Goal: Task Accomplishment & Management: Complete application form

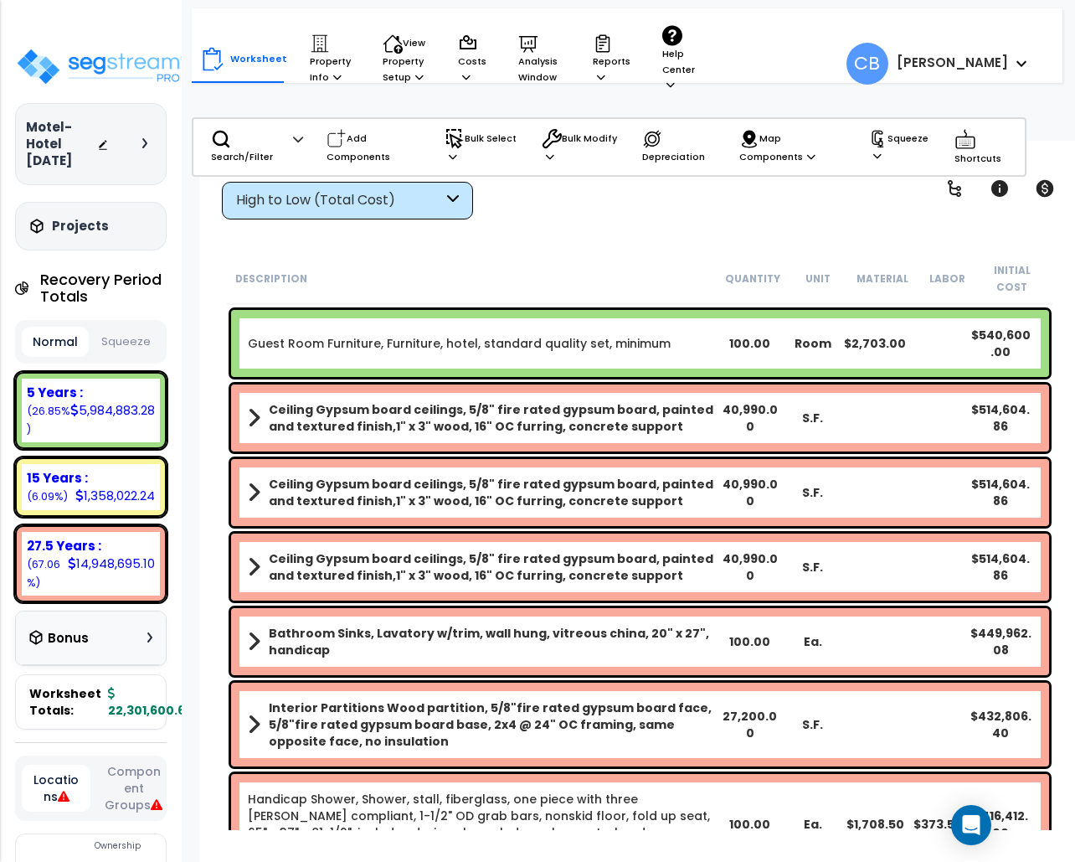
click at [593, 494] on div "Ceiling Gypsum board ceilings, 5/8" fire rated gypsum board, painted and textur…" at bounding box center [640, 492] width 818 height 67
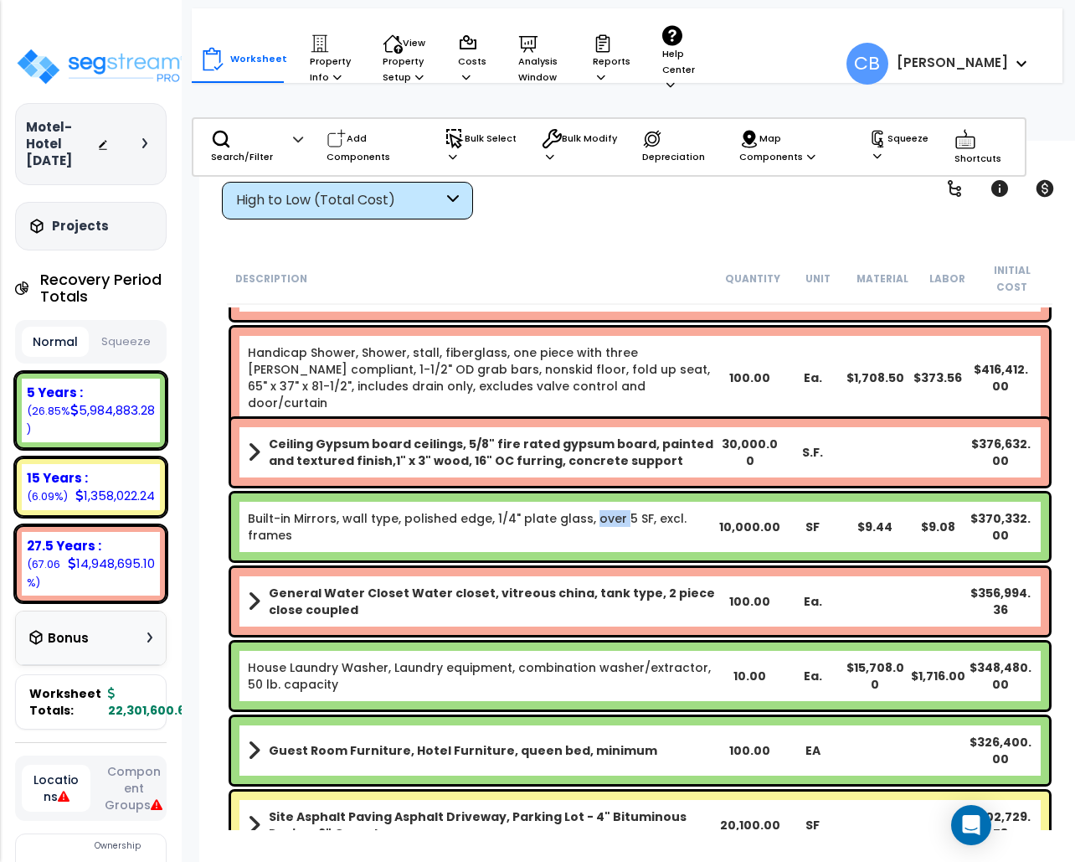
click at [593, 494] on div "Built-in Mirrors, wall type, polished edge, 1/4" plate glass, over 5 SF, excl. …" at bounding box center [640, 526] width 818 height 67
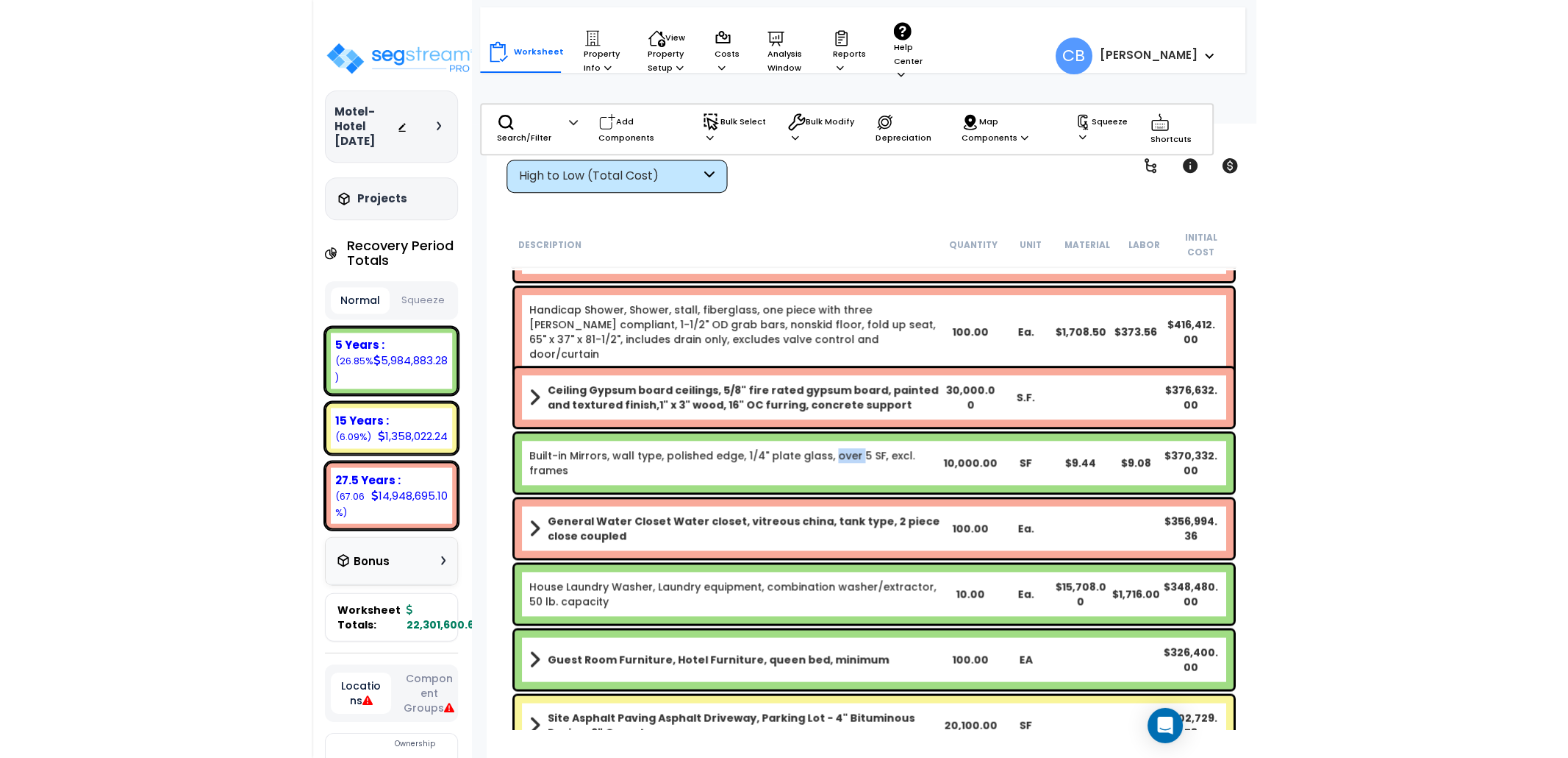
scroll to position [980, 0]
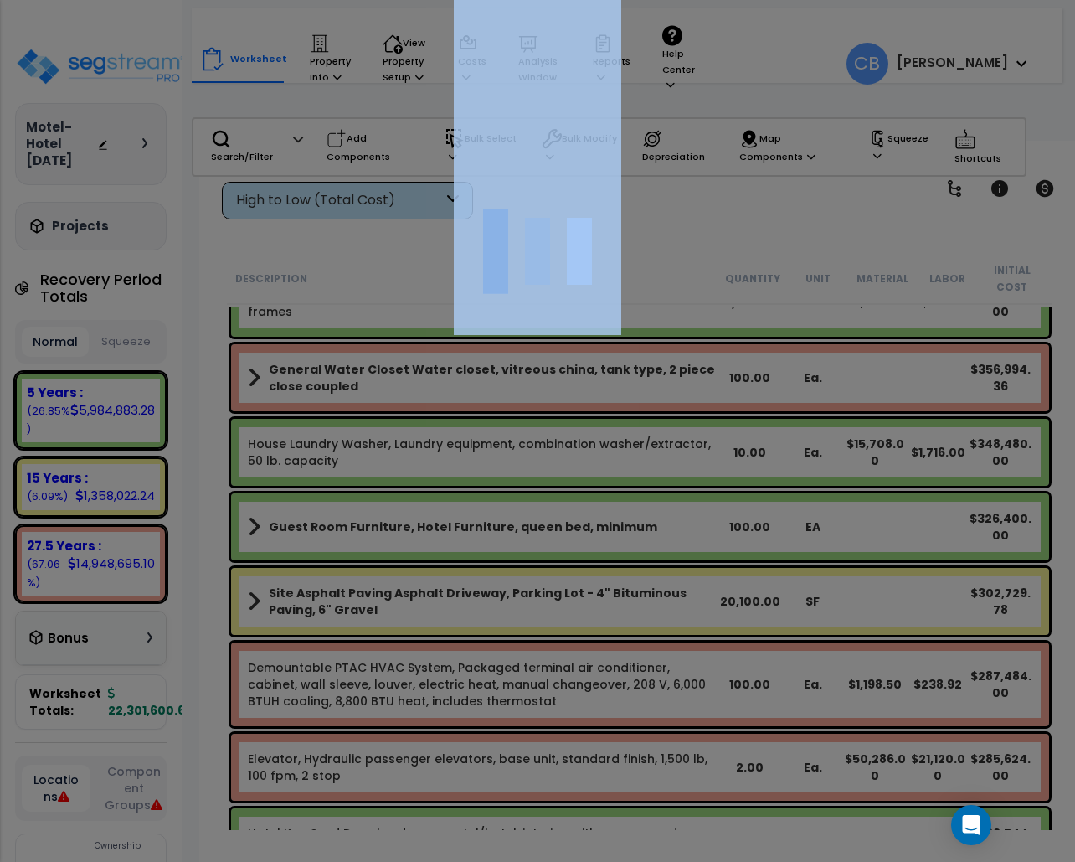
click at [593, 494] on div at bounding box center [537, 431] width 1075 height 862
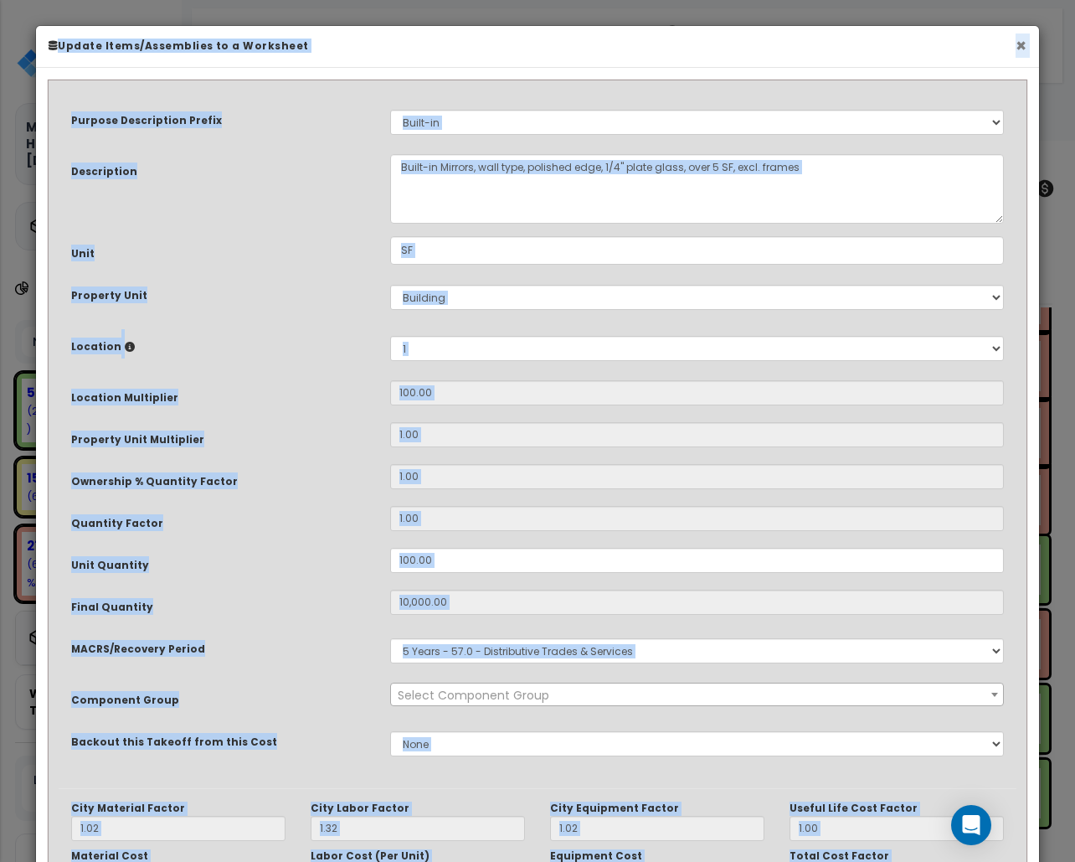
click at [1016, 49] on button "×" at bounding box center [1021, 46] width 11 height 18
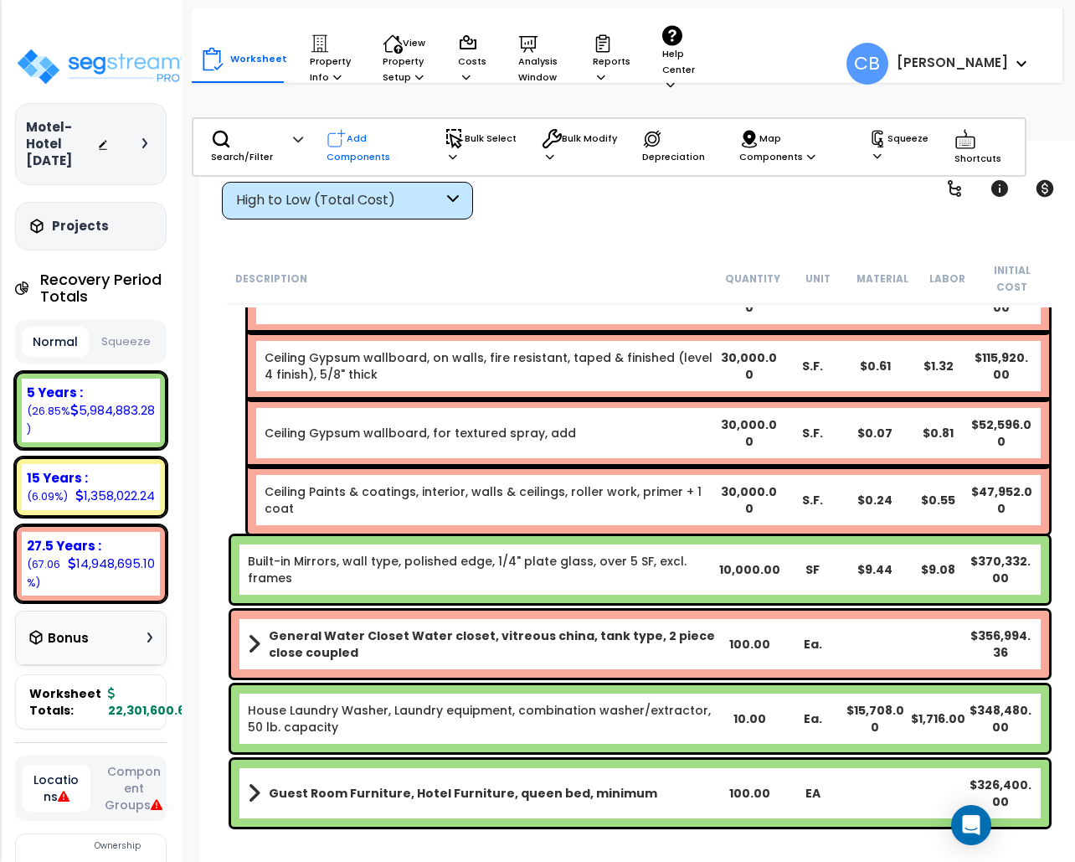
click at [337, 147] on icon at bounding box center [337, 139] width 20 height 20
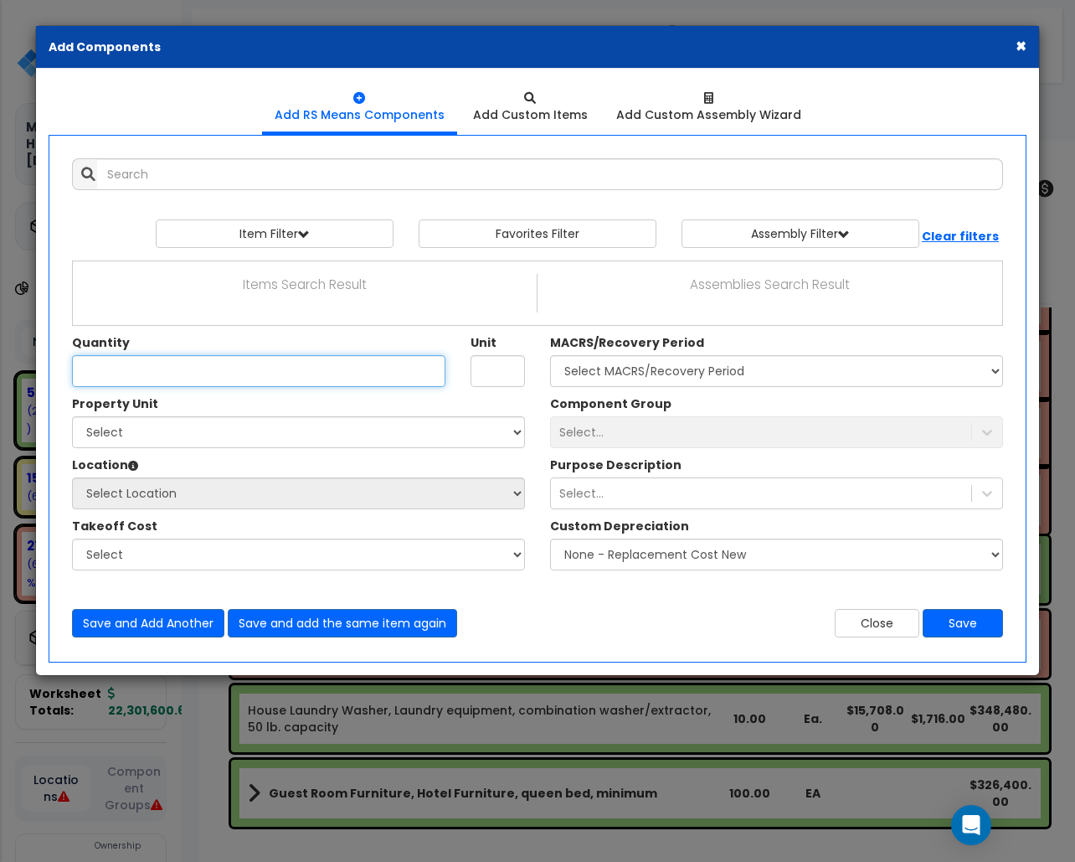
click at [236, 369] on input "Unit Quantity" at bounding box center [258, 371] width 373 height 32
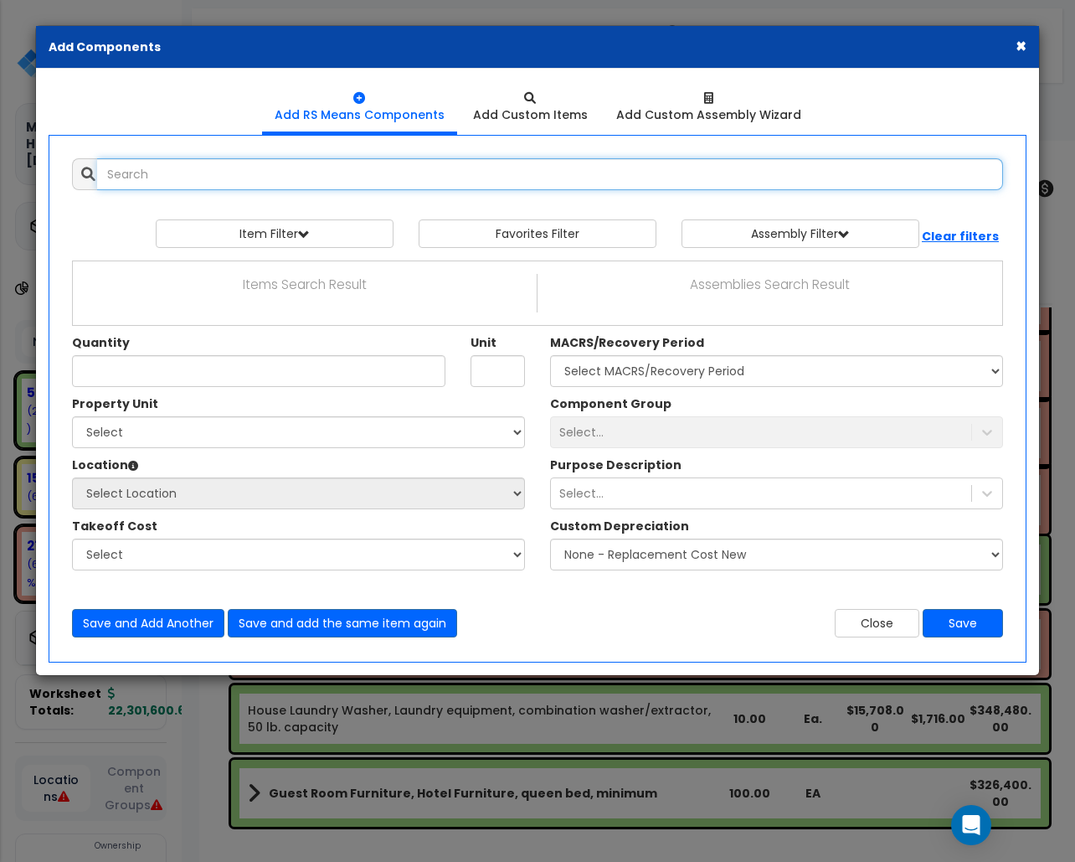
click at [173, 189] on input "text" at bounding box center [550, 174] width 906 height 32
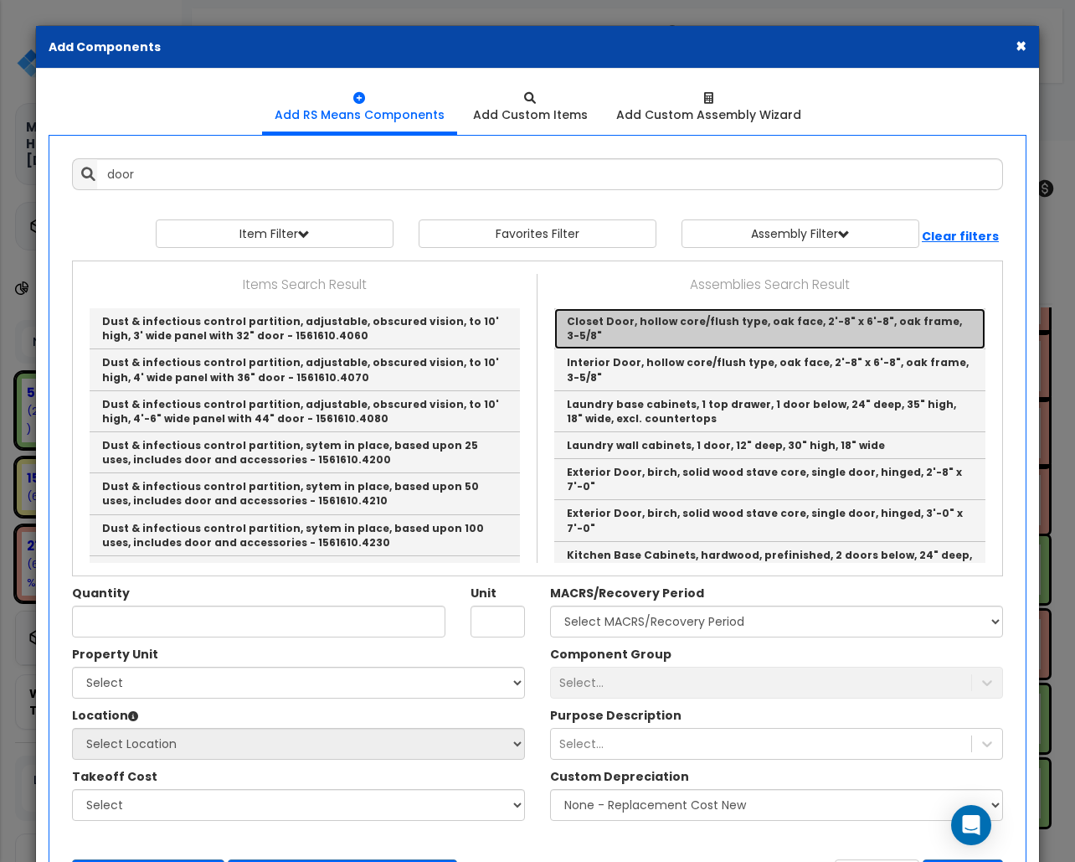
click at [598, 316] on link "Closet Door, hollow core/flush type, oak face, 2'-8" x 6'-8", oak frame, 3-5/8"" at bounding box center [769, 328] width 431 height 41
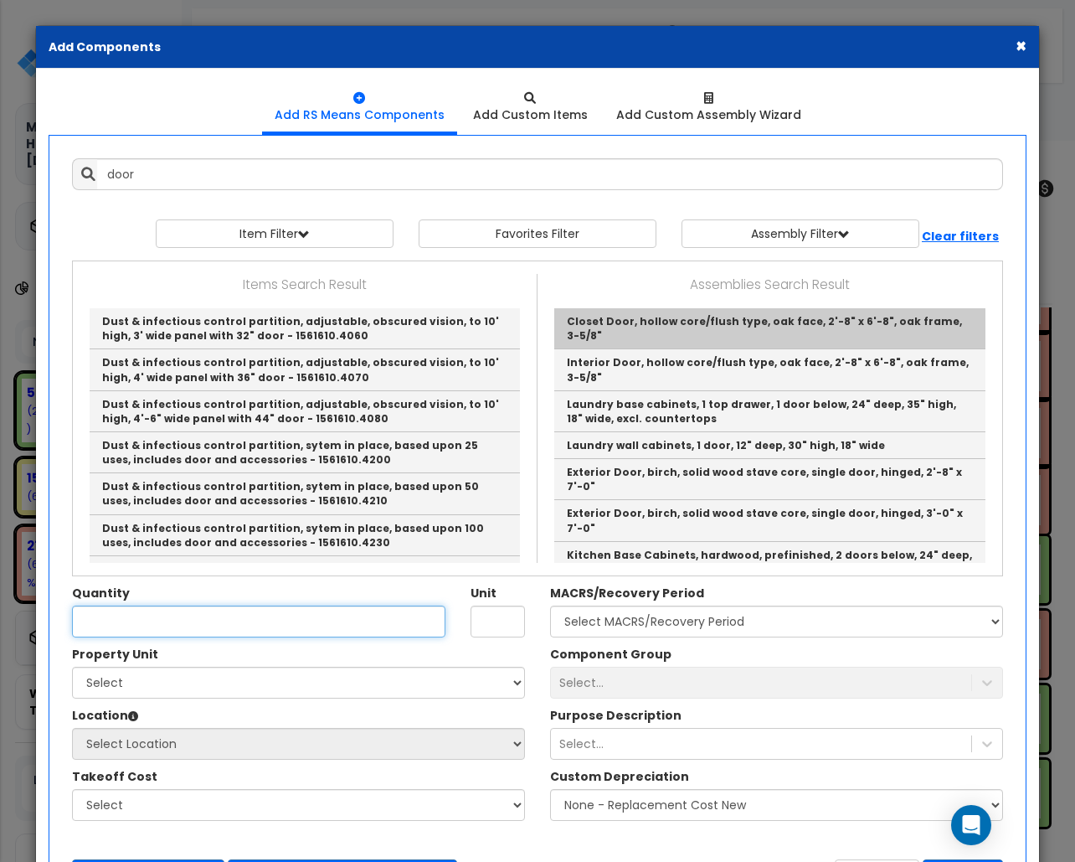
type input "Closet Door, hollow core/flush type, oak face, 2'-8" x 6'-8", oak frame, 3-5/8""
checkbox input "true"
type input "EA"
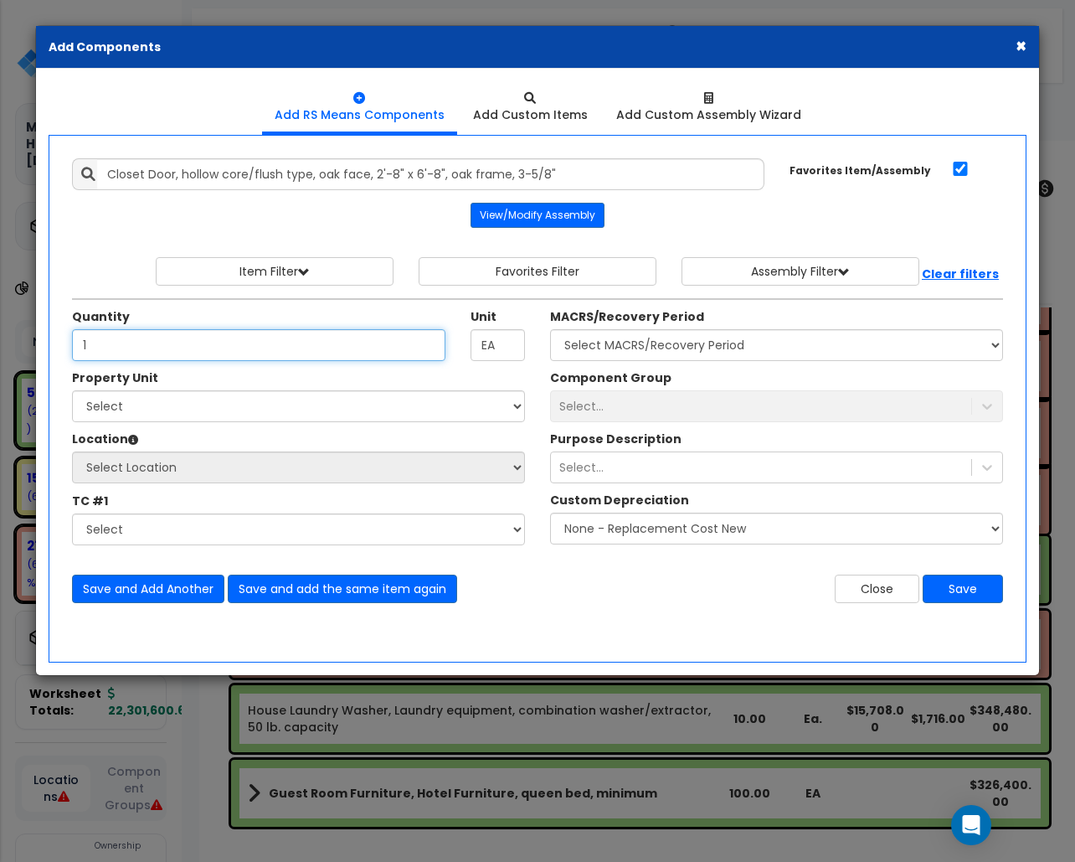
type input "1"
click at [499, 350] on input "EA" at bounding box center [498, 345] width 54 height 32
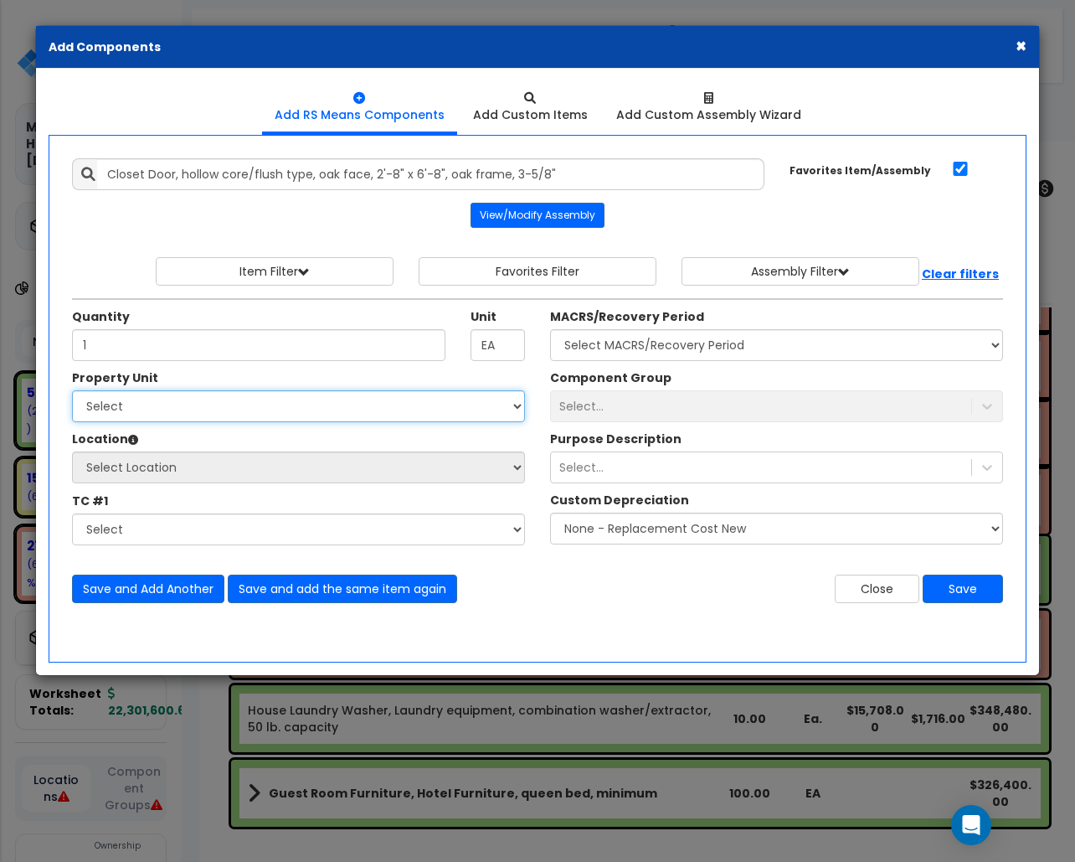
drag, startPoint x: 225, startPoint y: 410, endPoint x: 212, endPoint y: 424, distance: 18.9
click at [225, 410] on select "Select Building cherry Sample Site" at bounding box center [298, 406] width 453 height 32
select select "52687"
click at [72, 393] on select "Select Building cherry Sample Site" at bounding box center [298, 406] width 453 height 32
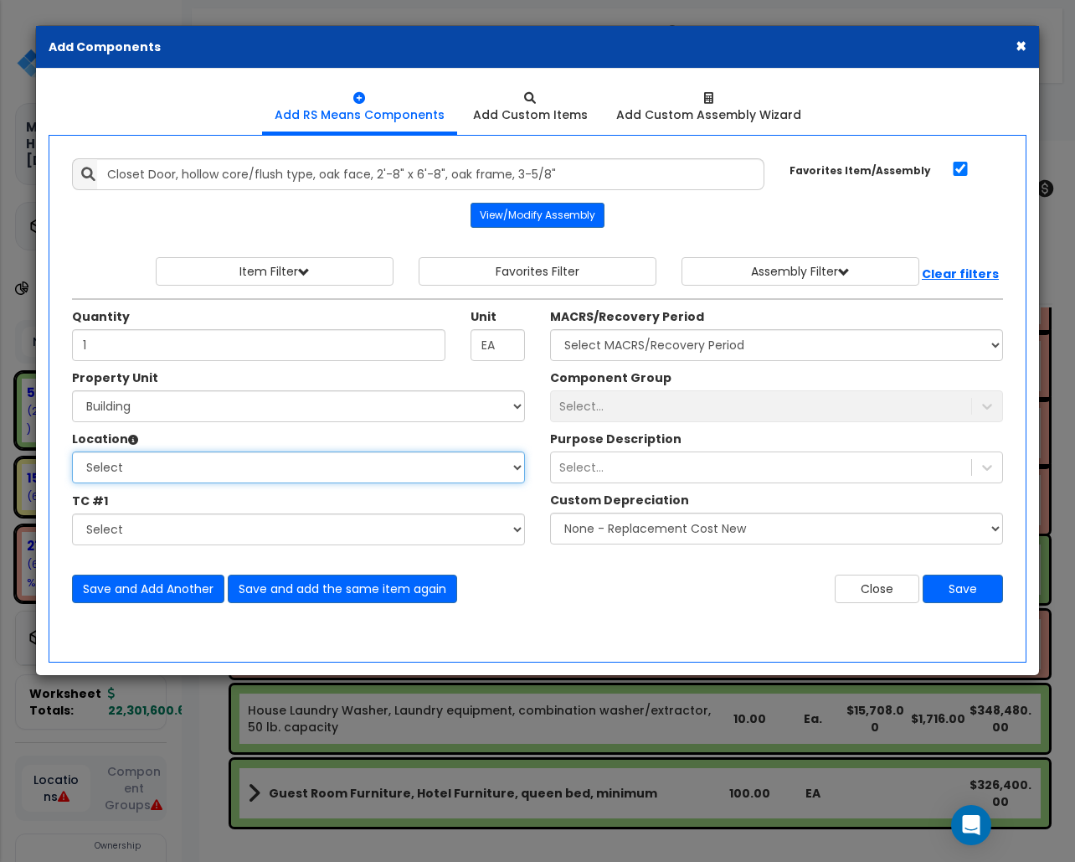
select select "7"
click at [72, 454] on select "Select 1 Building Building Interior Building Interior Sample Location Add Addit…" at bounding box center [298, 467] width 453 height 32
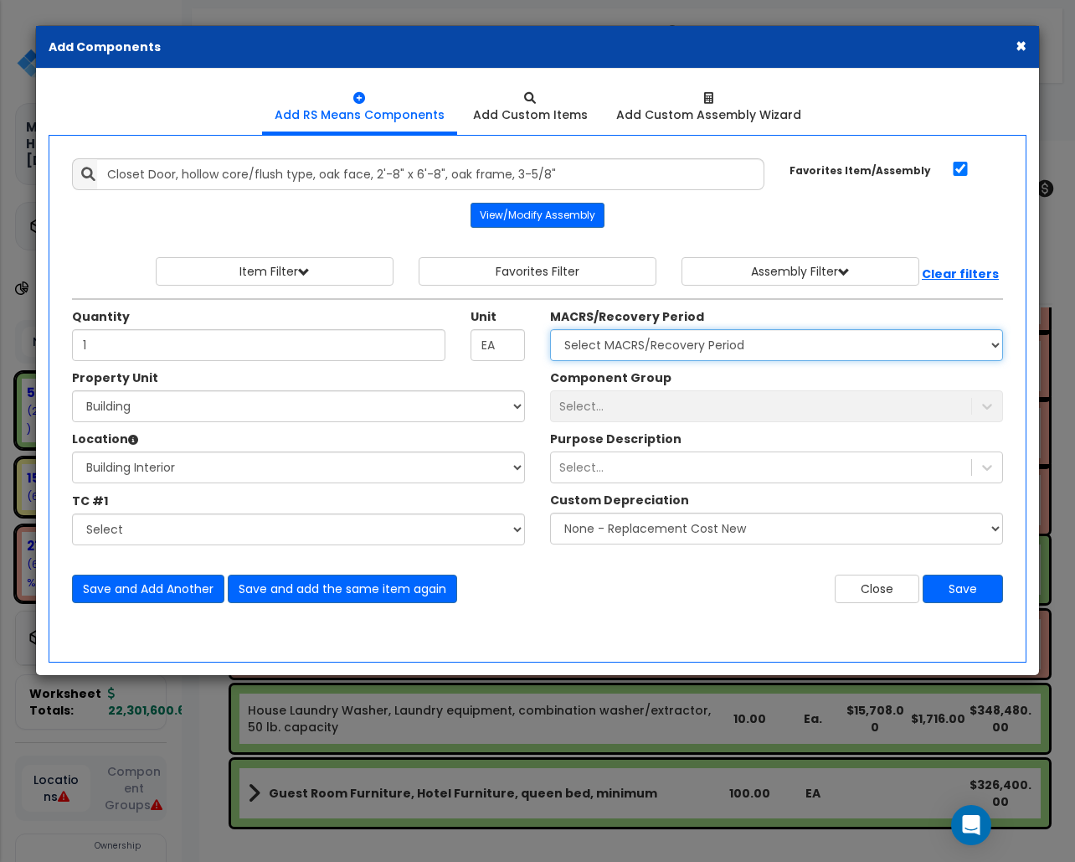
click at [600, 348] on select "Select MACRS/Recovery Period 5 Years - 57.0 - Distributive Trades & Services 5 …" at bounding box center [776, 345] width 453 height 32
select select "3667"
click at [550, 332] on select "Select MACRS/Recovery Period 5 Years - 57.0 - Distributive Trades & Services 5 …" at bounding box center [776, 345] width 453 height 32
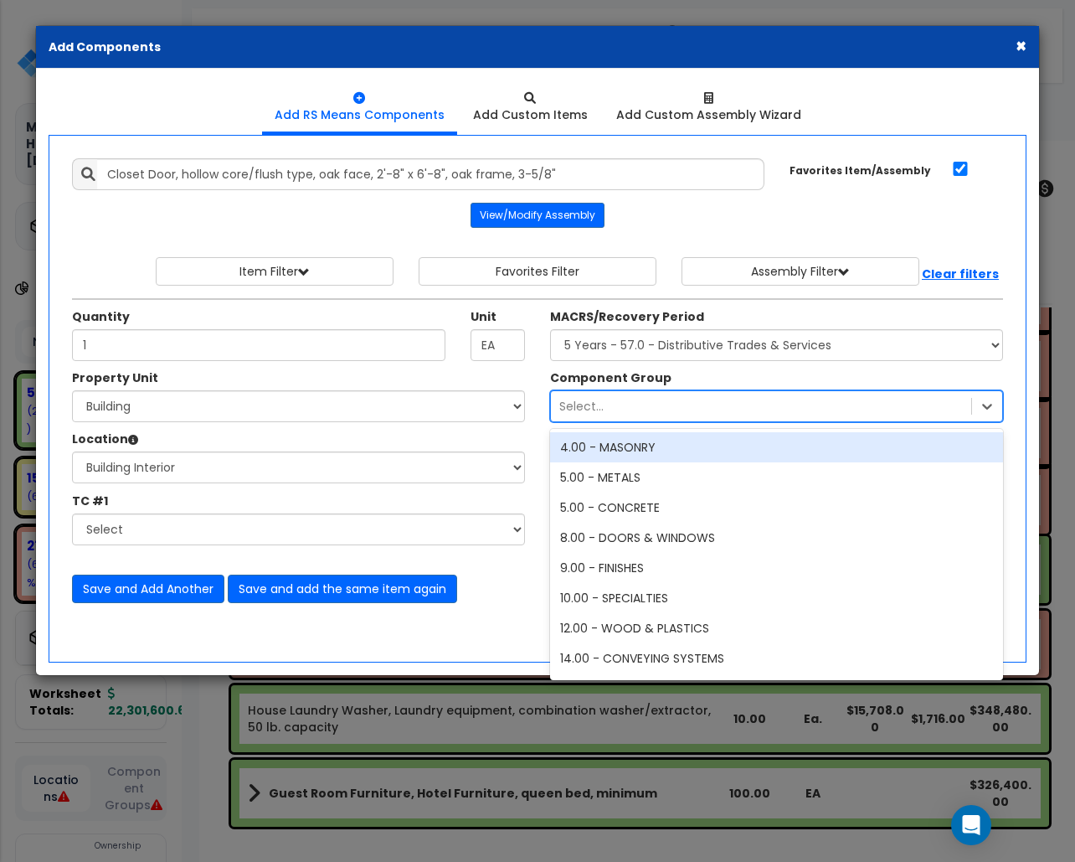
click at [635, 413] on div "Select..." at bounding box center [761, 406] width 420 height 27
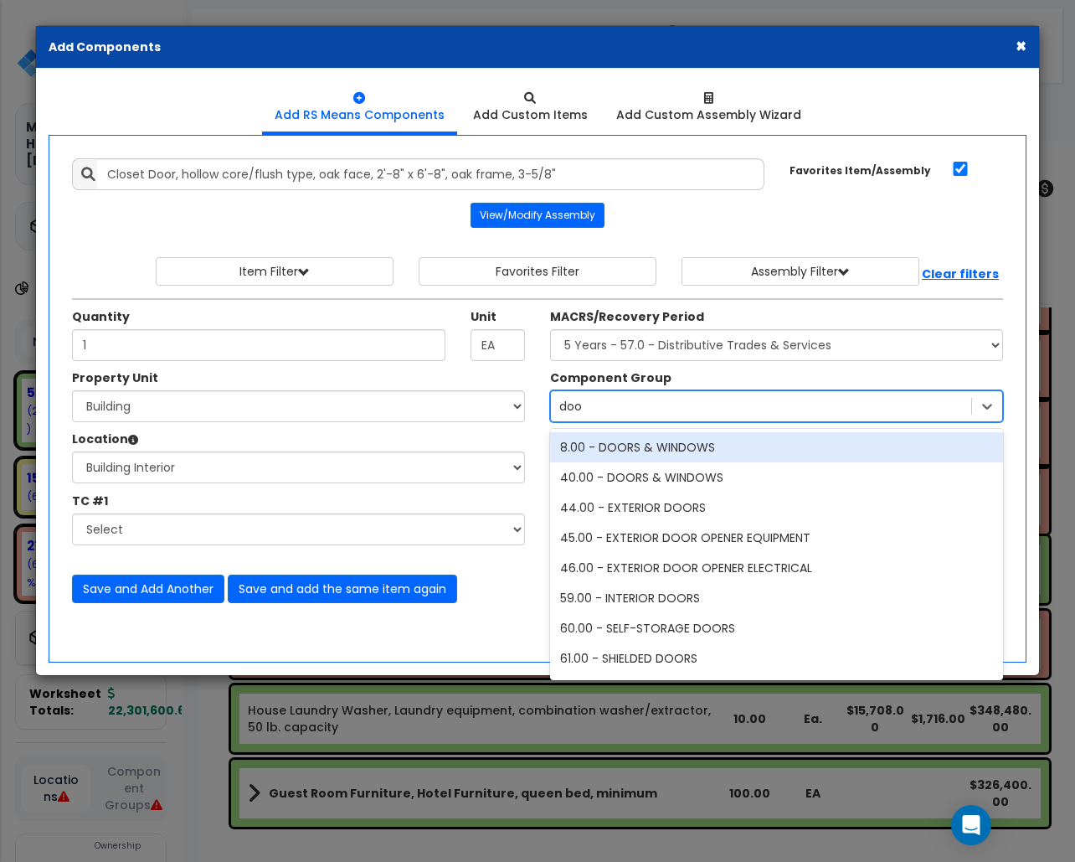
type input "doo"
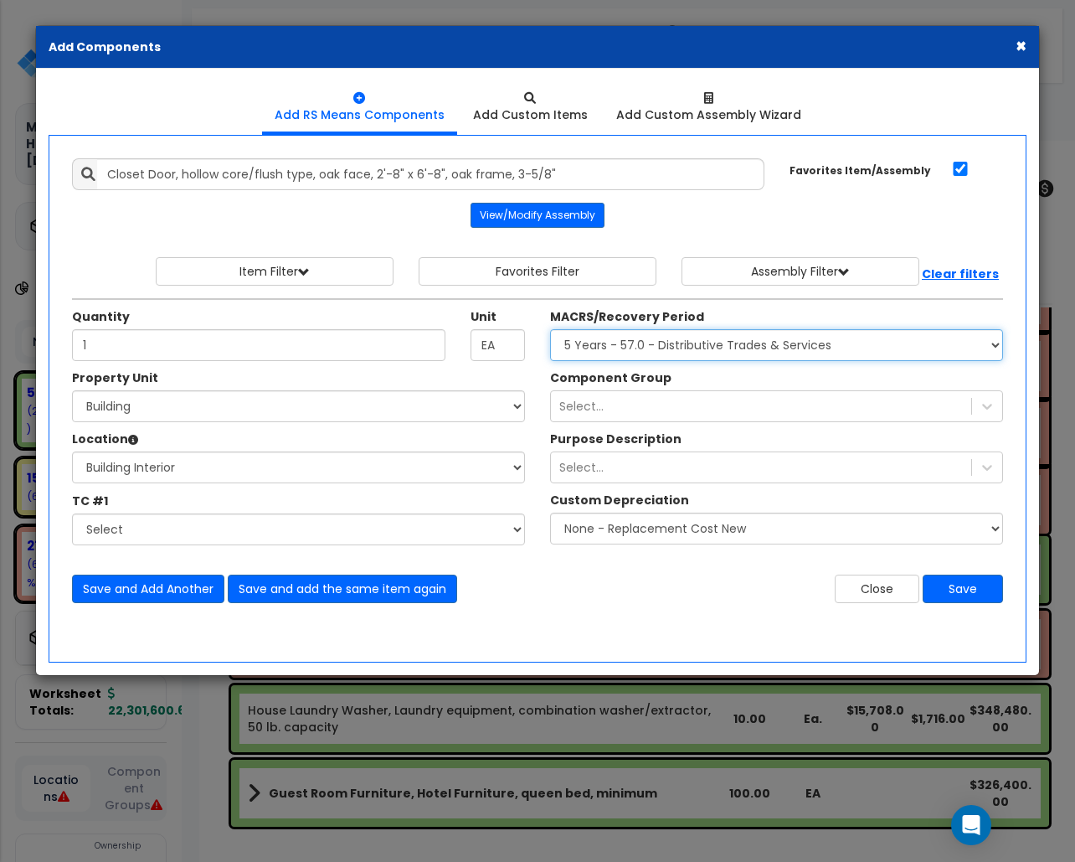
click at [616, 355] on select "Select MACRS/Recovery Period 5 Years - 57.0 - Distributive Trades & Services 5 …" at bounding box center [776, 345] width 453 height 32
select select "3669"
click at [550, 332] on select "Select MACRS/Recovery Period 5 Years - 57.0 - Distributive Trades & Services 5 …" at bounding box center [776, 345] width 453 height 32
click at [667, 393] on div "Select..." at bounding box center [776, 406] width 453 height 32
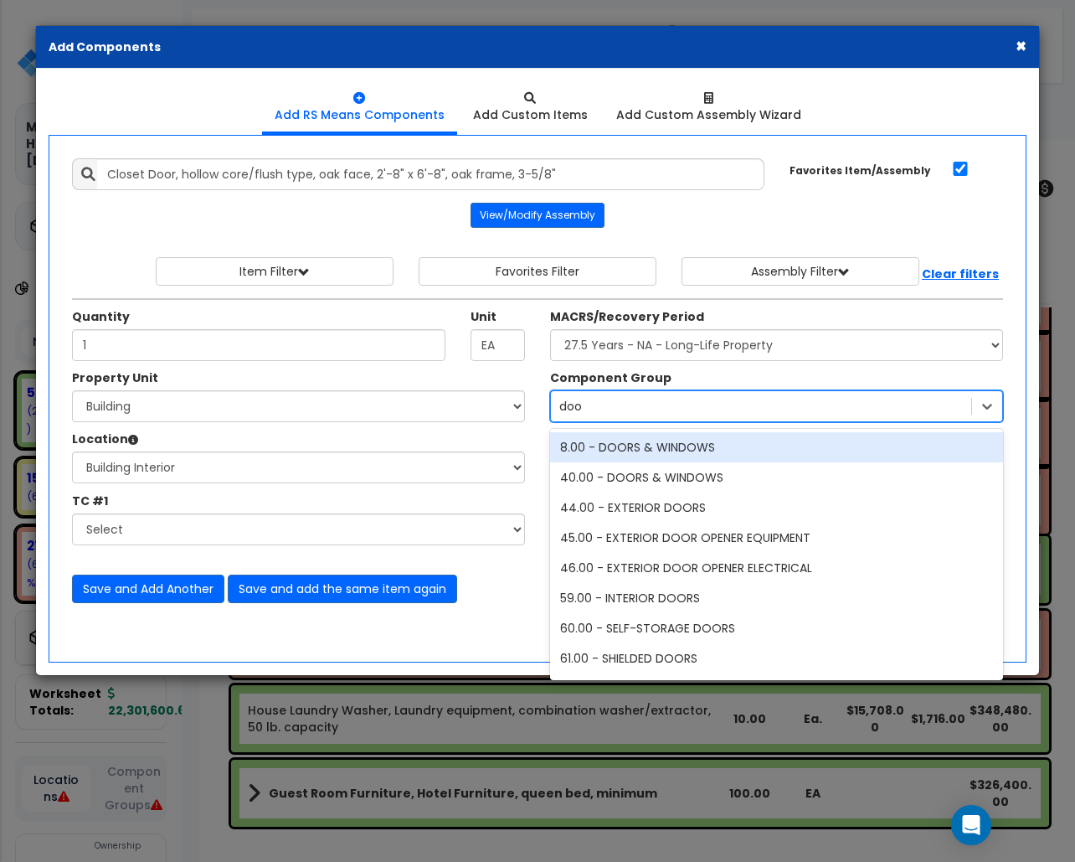
type input "door"
click at [647, 444] on div "8.00 - DOORS & WINDOWS" at bounding box center [776, 447] width 453 height 30
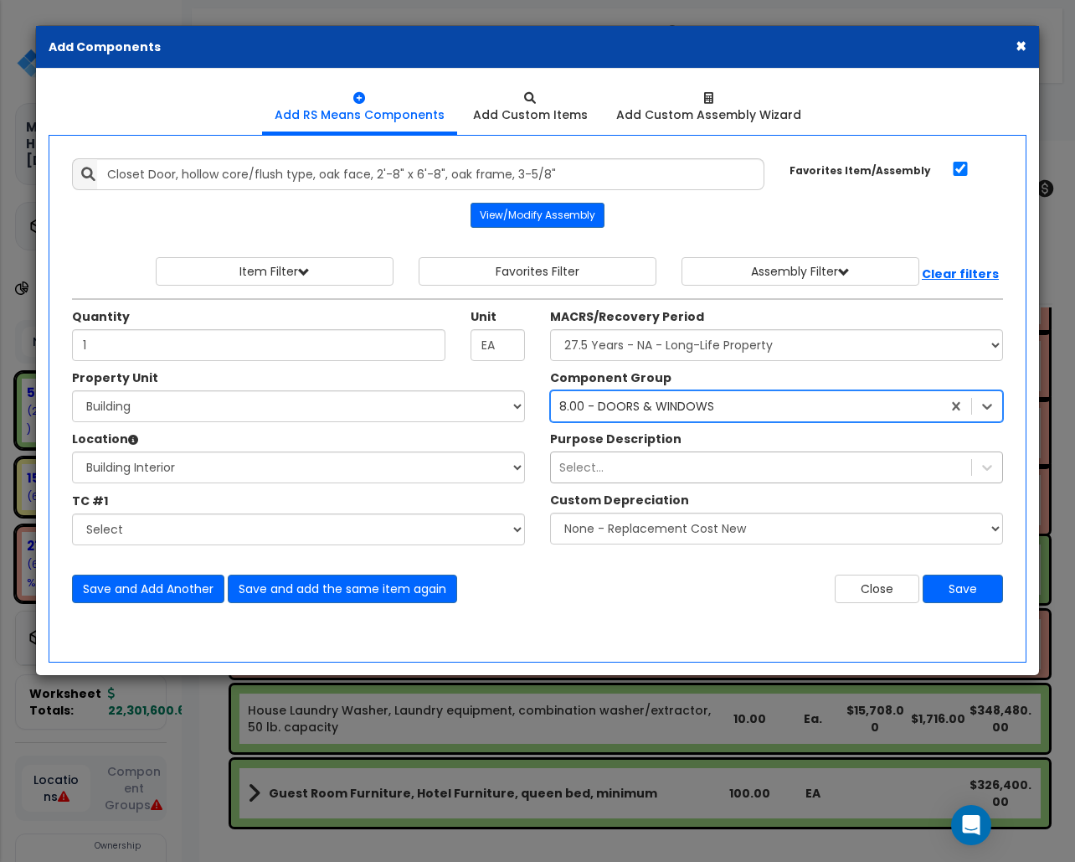
click at [581, 473] on div "Select..." at bounding box center [581, 467] width 44 height 17
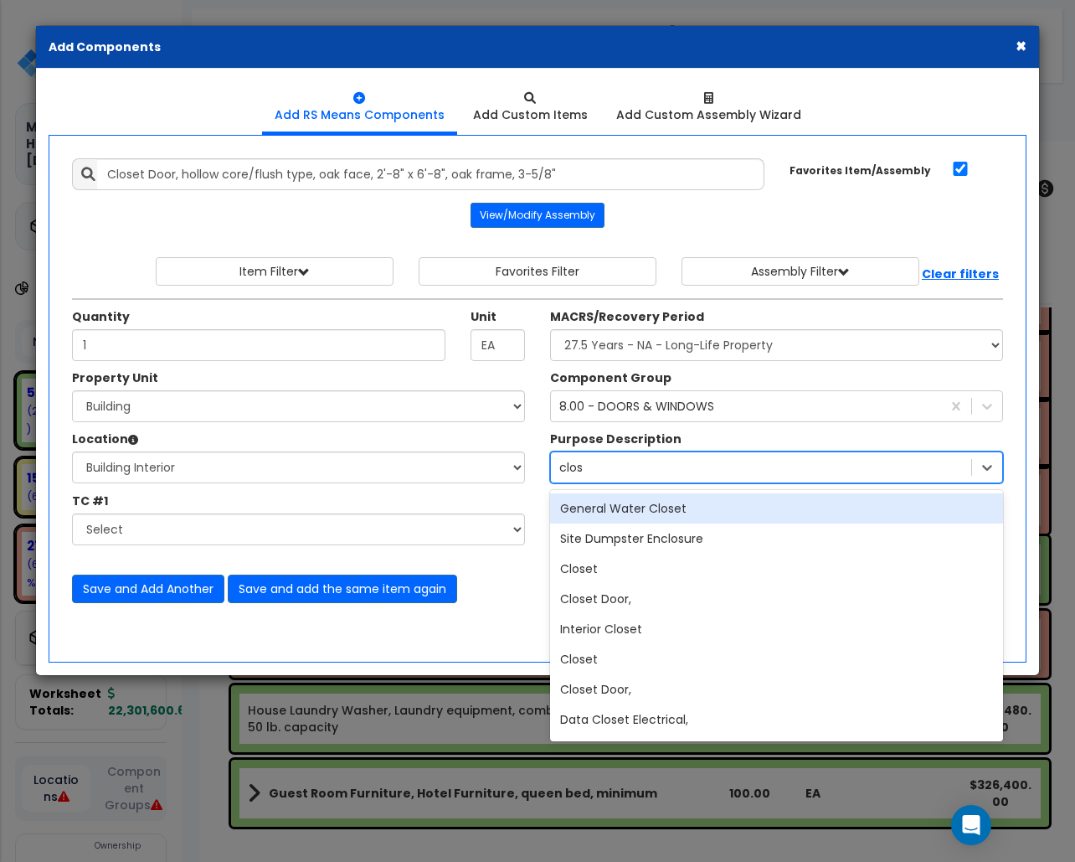
type input "close"
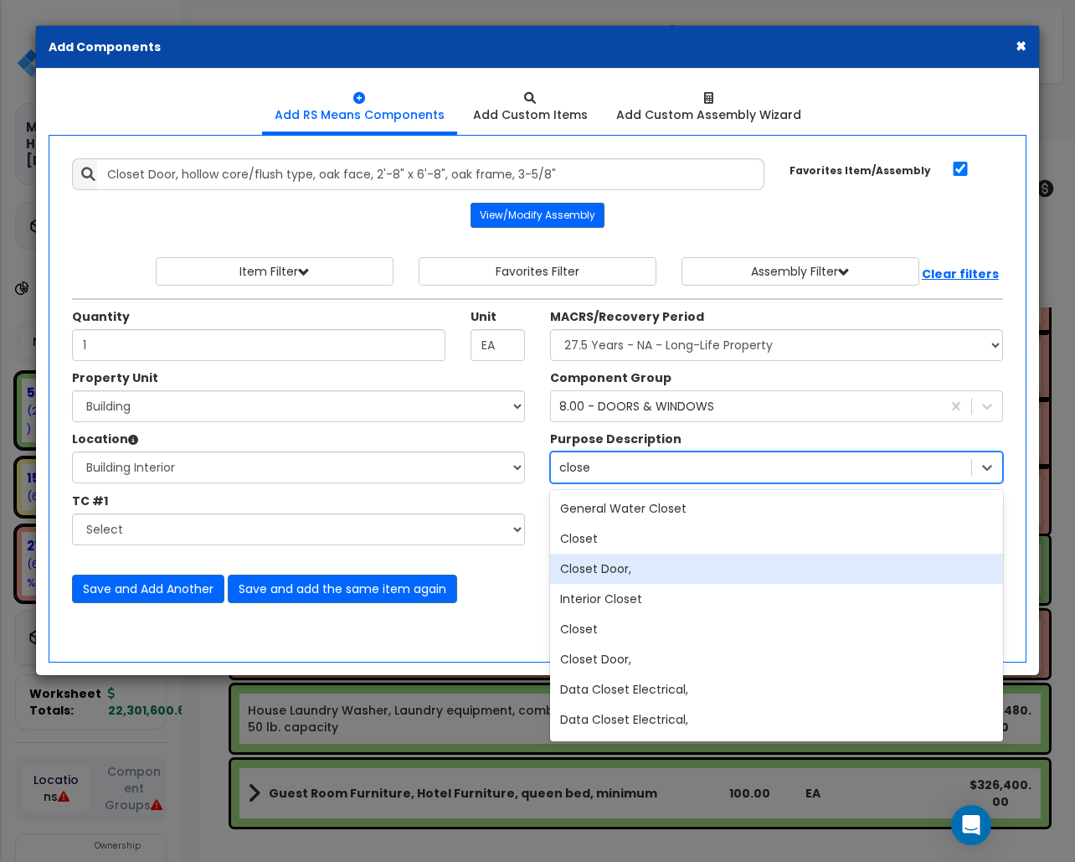
click at [615, 568] on div "Closet Door," at bounding box center [776, 569] width 453 height 30
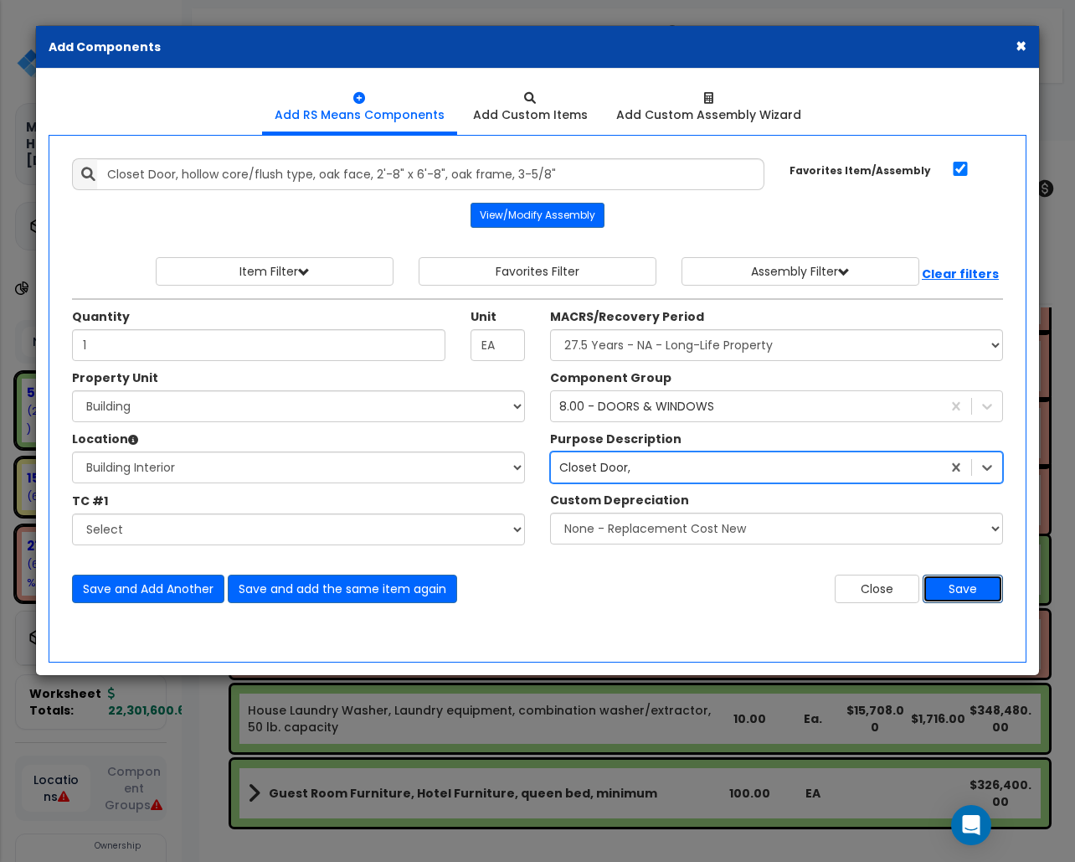
click at [960, 587] on button "Save" at bounding box center [963, 588] width 80 height 28
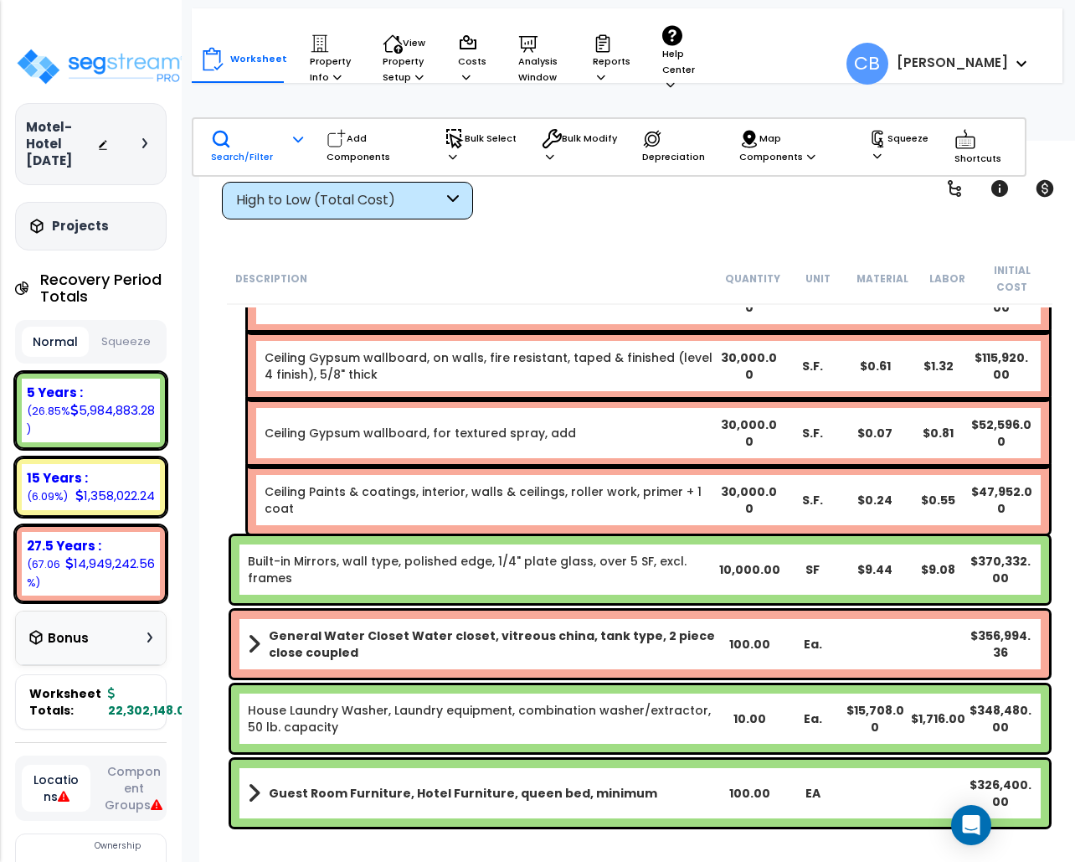
click at [260, 155] on p "Search/Filter" at bounding box center [246, 147] width 71 height 36
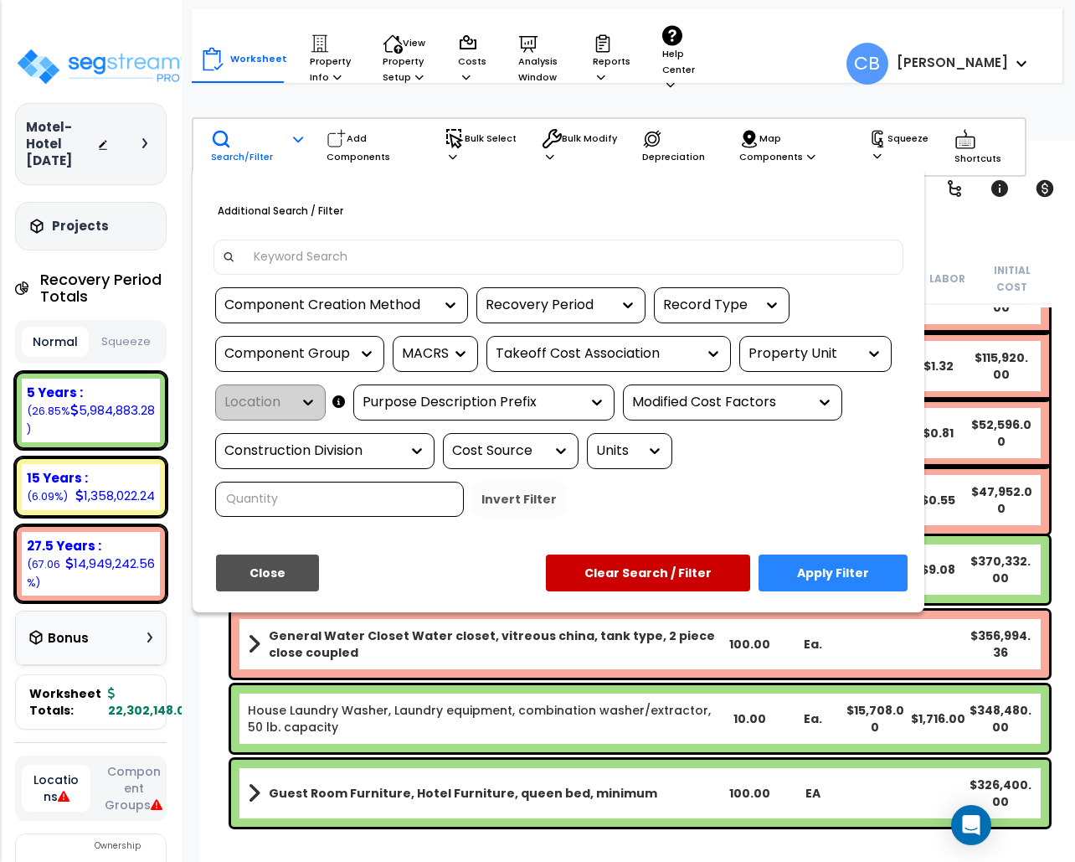
click at [353, 136] on div at bounding box center [537, 431] width 1075 height 862
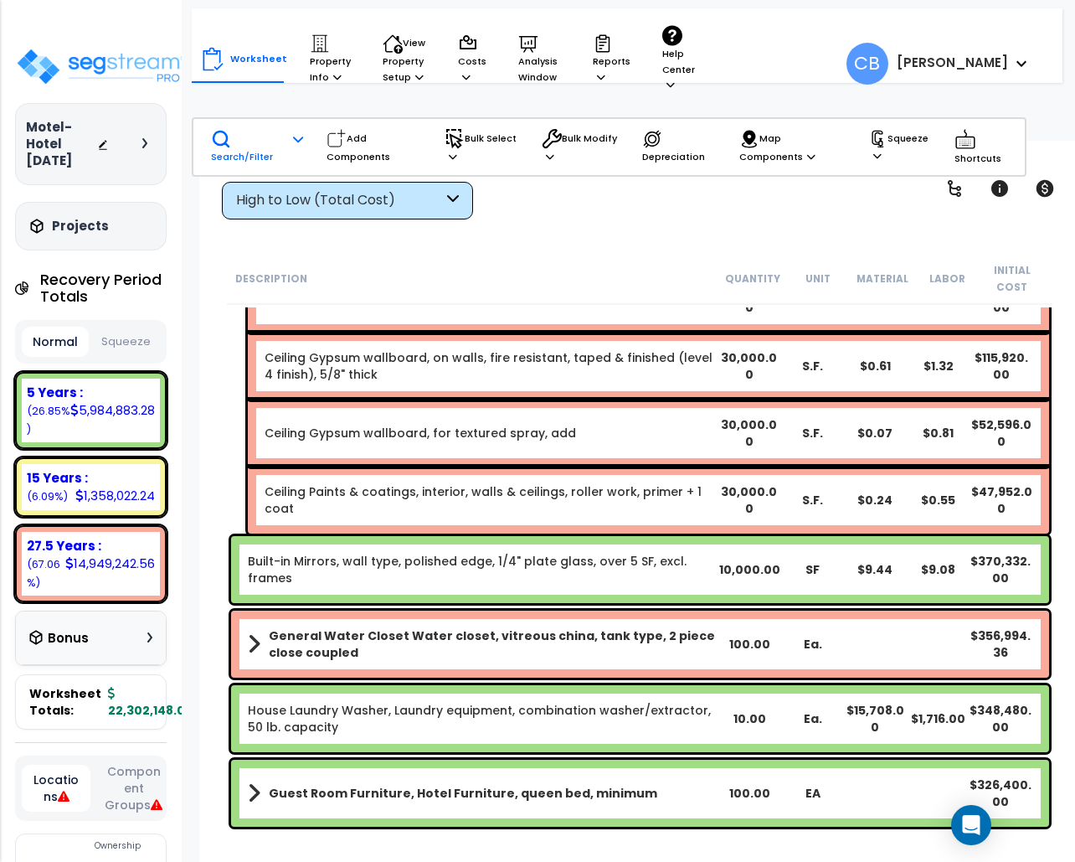
click at [353, 136] on p "Add Components" at bounding box center [374, 147] width 95 height 36
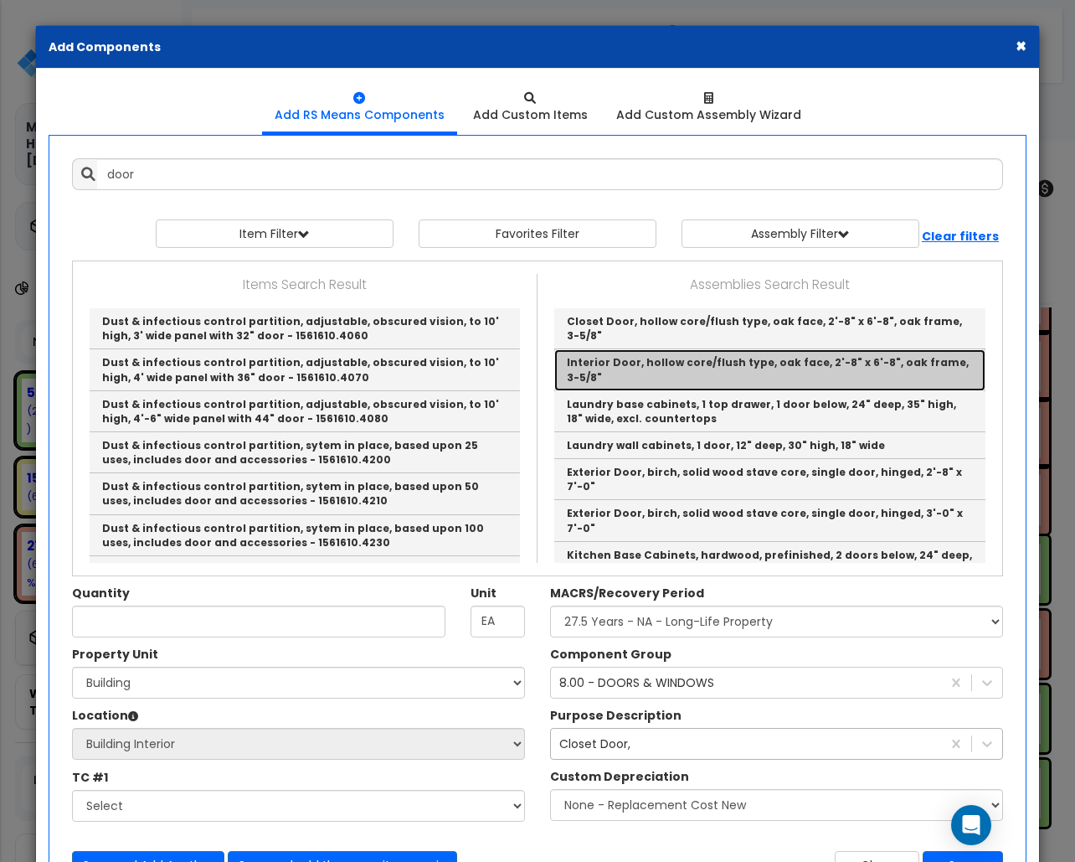
click at [610, 368] on link "Interior Door, hollow core/flush type, oak face, 2'-8" x 6'-8", oak frame, 3-5/…" at bounding box center [769, 369] width 431 height 41
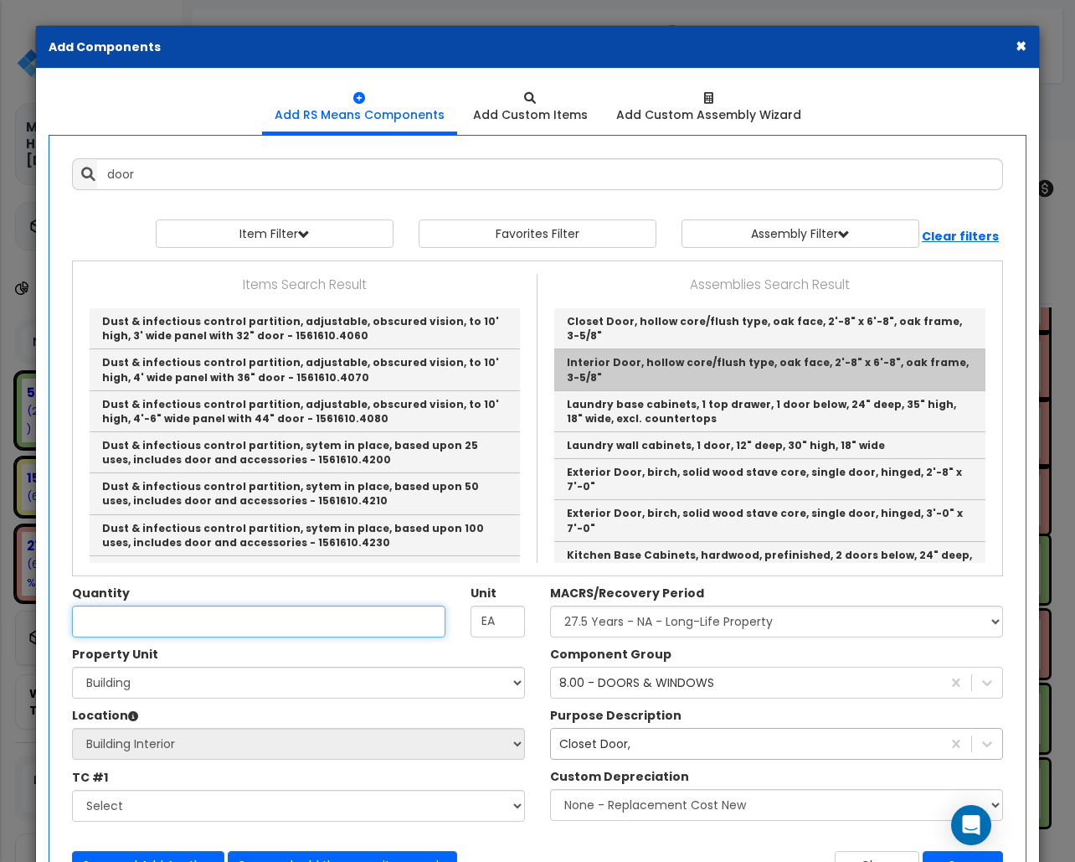
type input "Interior Door, hollow core/flush type, oak face, 2'-8" x 6'-8", oak frame, 3-5/…"
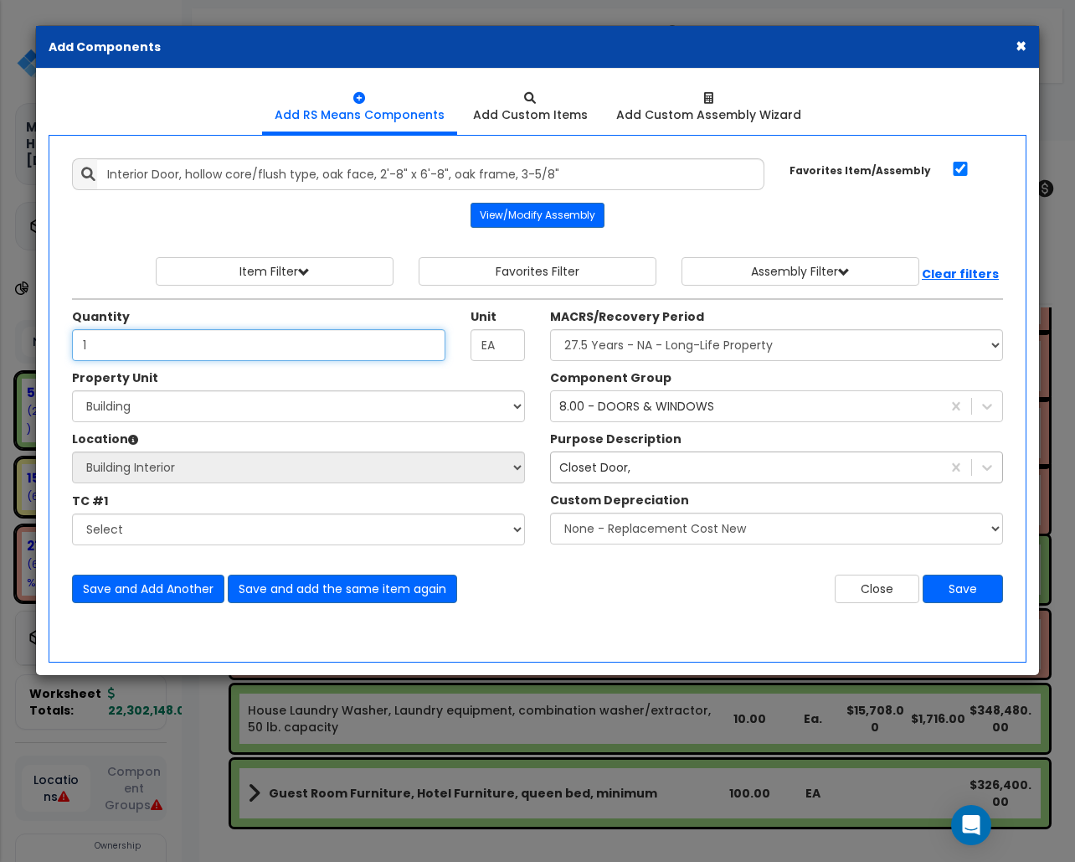
type input "1"
click at [604, 590] on div "Close Save" at bounding box center [777, 588] width 478 height 28
click at [946, 600] on button "Save" at bounding box center [963, 588] width 80 height 28
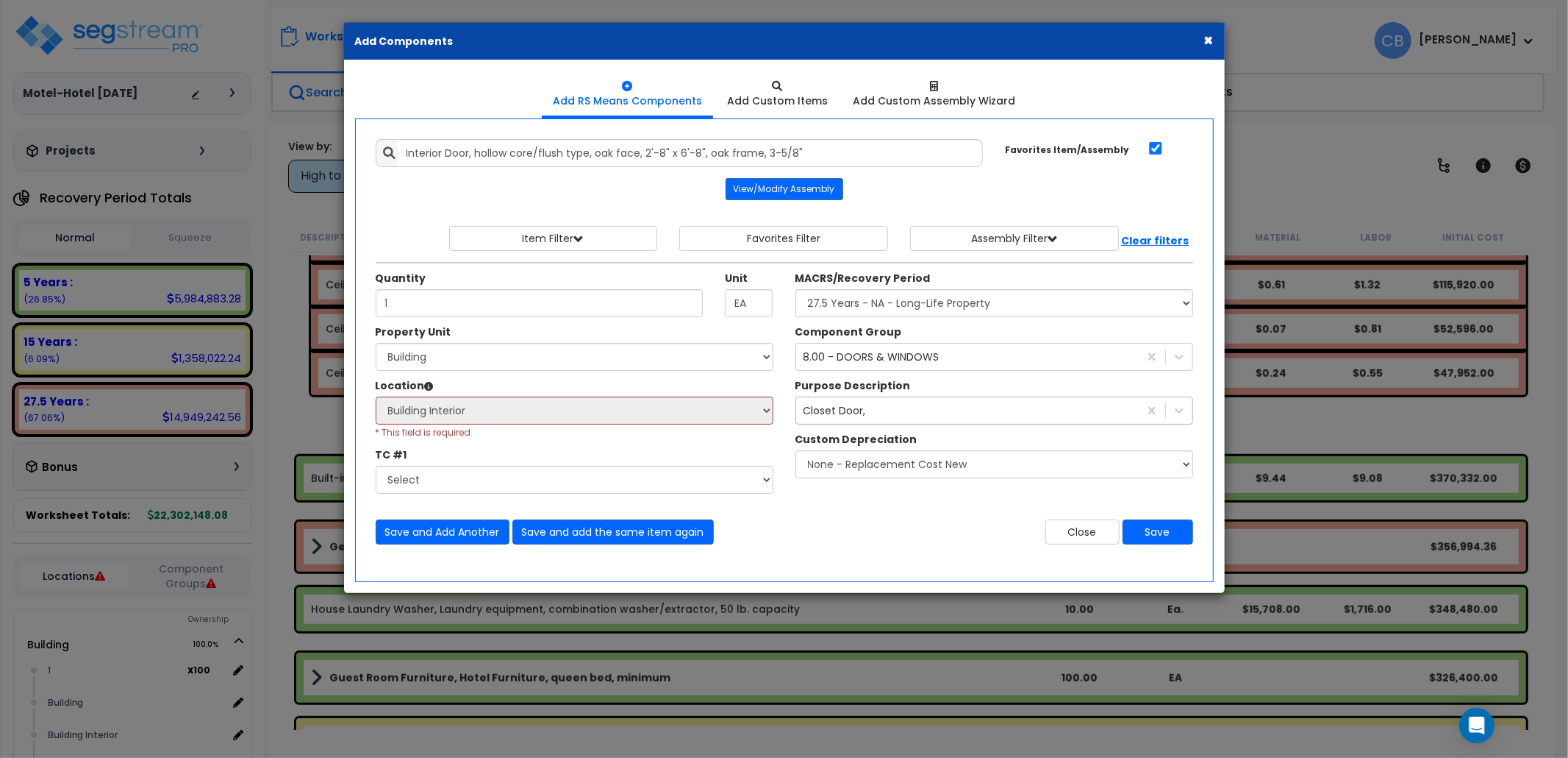
scroll to position [972, 0]
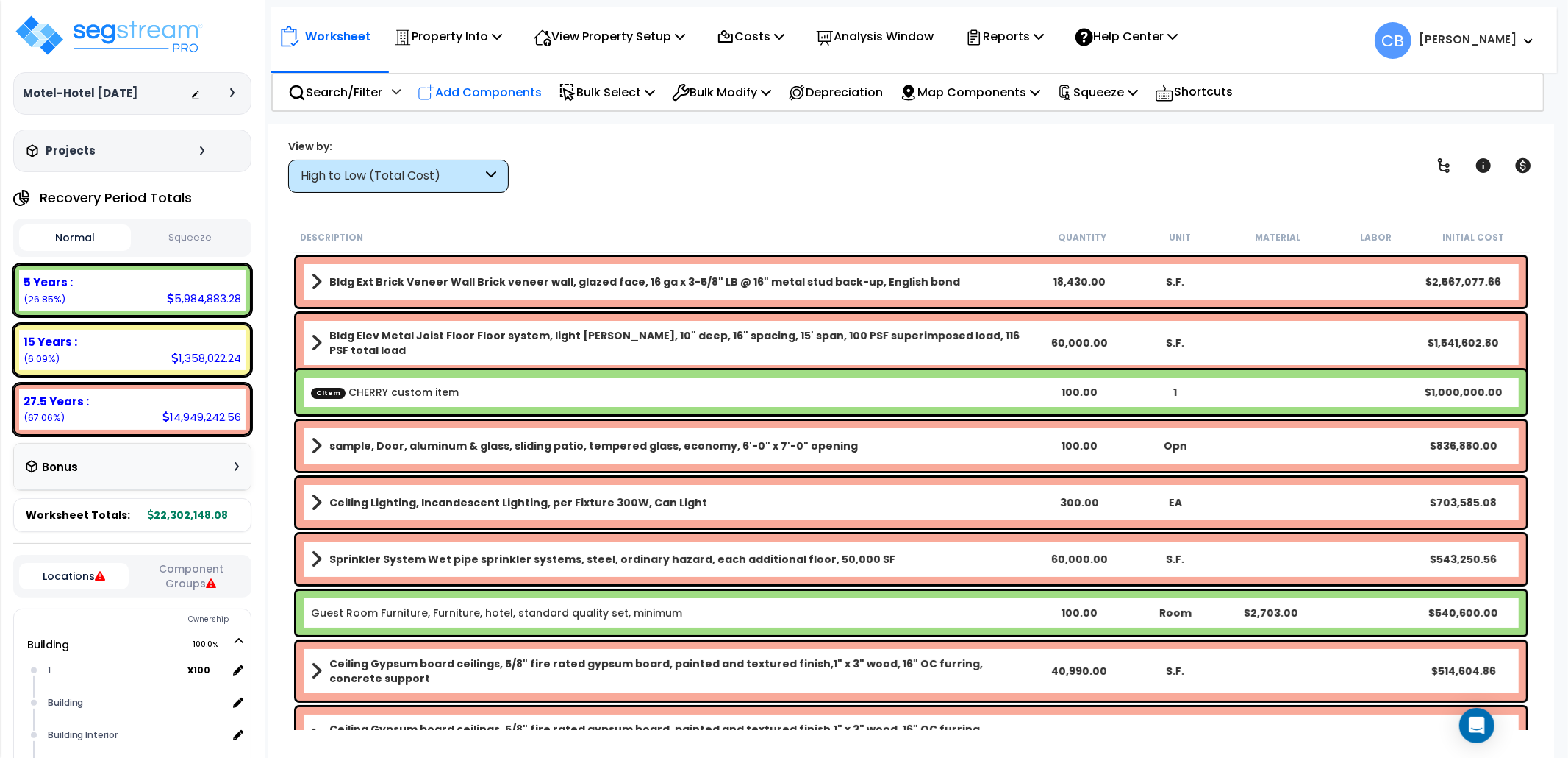
click at [489, 93] on p "Add Components" at bounding box center [480, 92] width 125 height 20
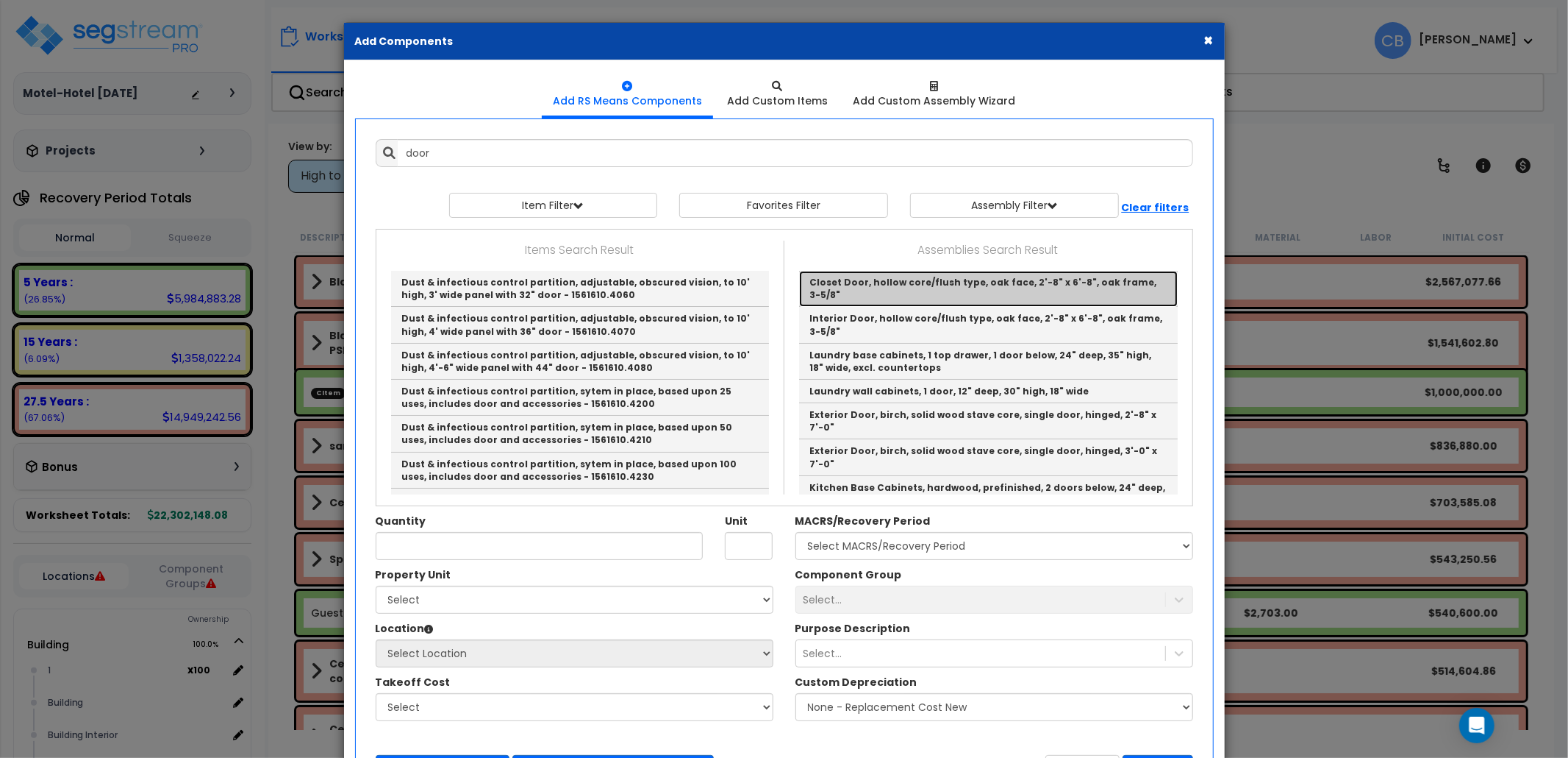
click at [816, 290] on link "Closet Door, hollow core/flush type, oak face, 2'-8" x 6'-8", oak frame, 3-5/8"" at bounding box center [988, 288] width 378 height 36
type input "Closet Door, hollow core/flush type, oak face, 2'-8" x 6'-8", oak frame, 3-5/8""
checkbox input "true"
type input "EA"
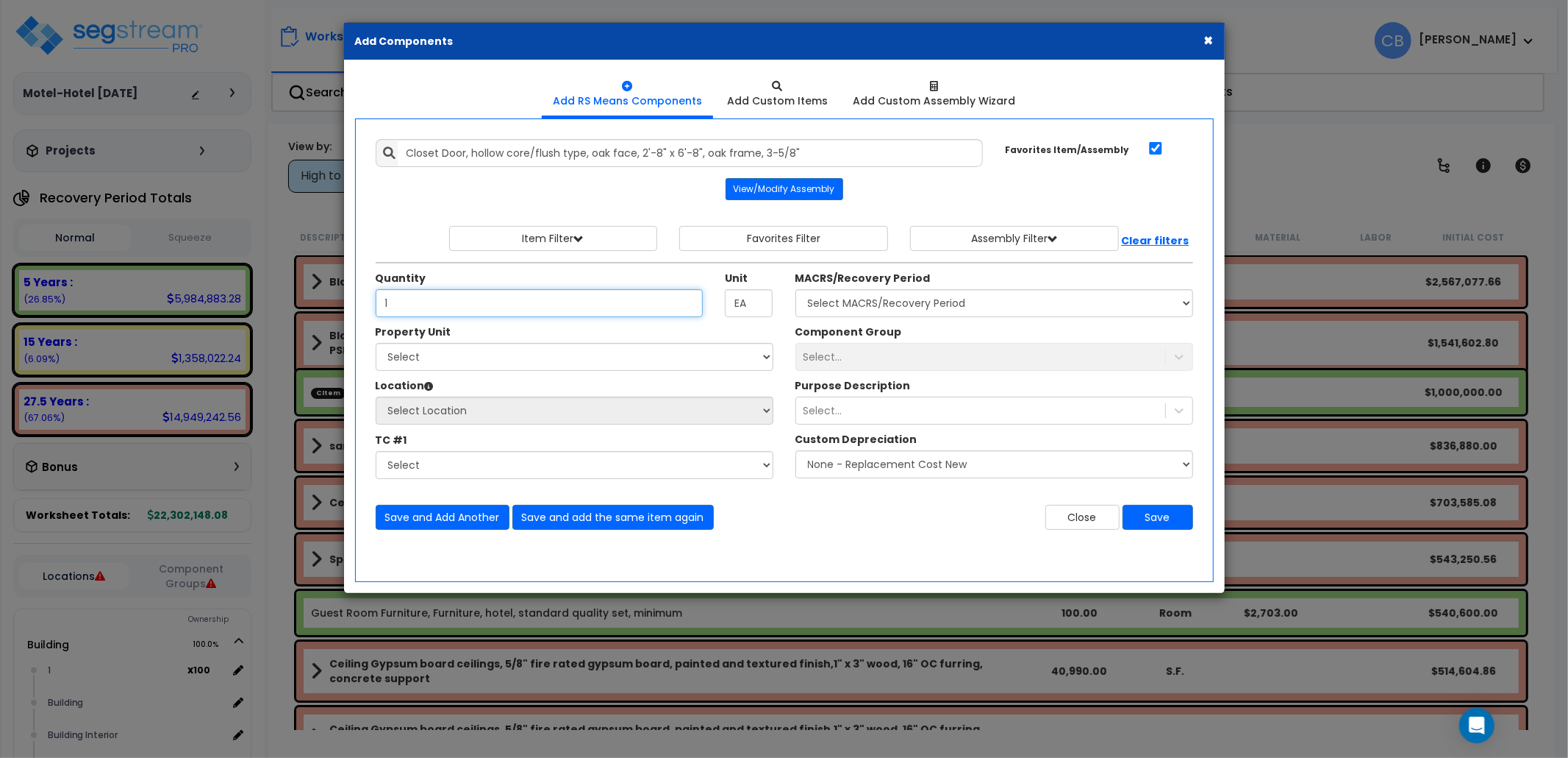
type input "1"
drag, startPoint x: 642, startPoint y: 360, endPoint x: 594, endPoint y: 372, distance: 49.5
click at [641, 360] on select "Select Building cherry Sample Site" at bounding box center [574, 357] width 398 height 28
select select "52687"
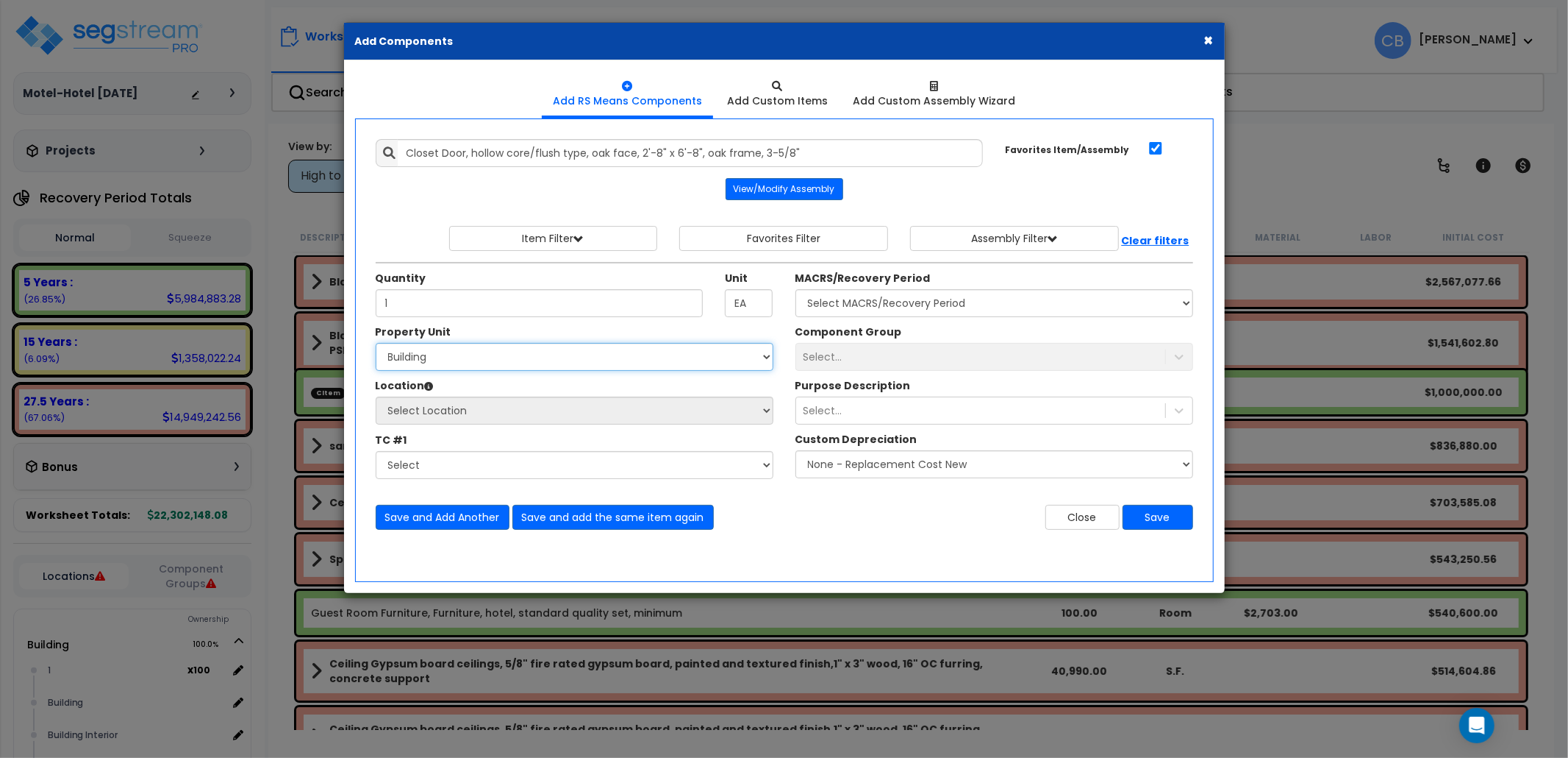
click at [376, 345] on select "Select Building cherry Sample Site" at bounding box center [574, 357] width 398 height 28
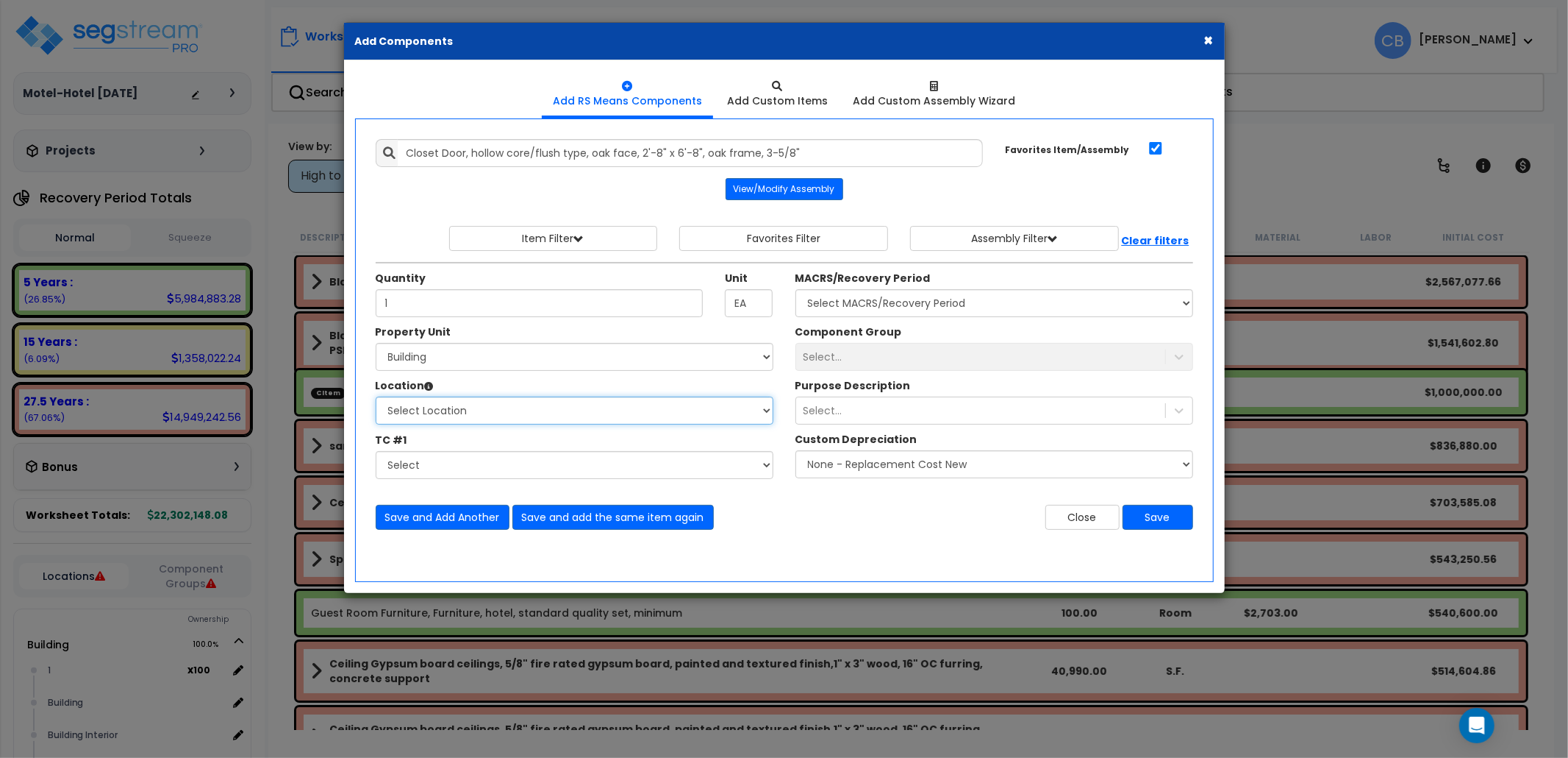
click at [440, 405] on select "Select Location 1 Building Building Interior Building Interior Sample Location …" at bounding box center [574, 410] width 398 height 28
select select "7"
click at [376, 399] on select "Select 1 Building Building Interior Building Interior Sample Location Add Addit…" at bounding box center [574, 410] width 398 height 28
click at [853, 312] on select "Select MACRS/Recovery Period 5 Years - 57.0 - Distributive Trades & Services 5 …" at bounding box center [994, 303] width 398 height 28
select select "3668"
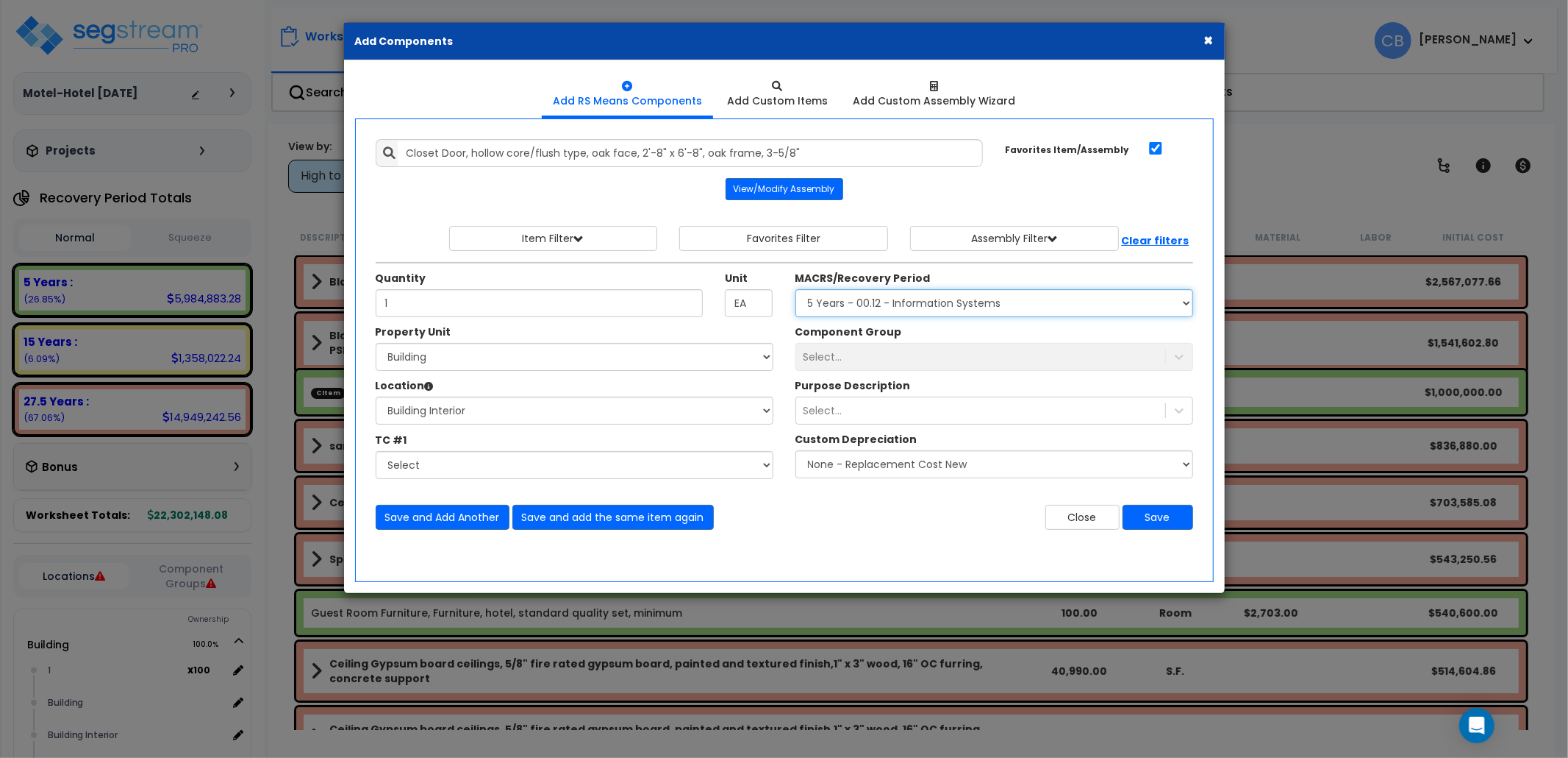
click at [795, 292] on select "Select MACRS/Recovery Period 5 Years - 57.0 - Distributive Trades & Services 5 …" at bounding box center [994, 303] width 398 height 28
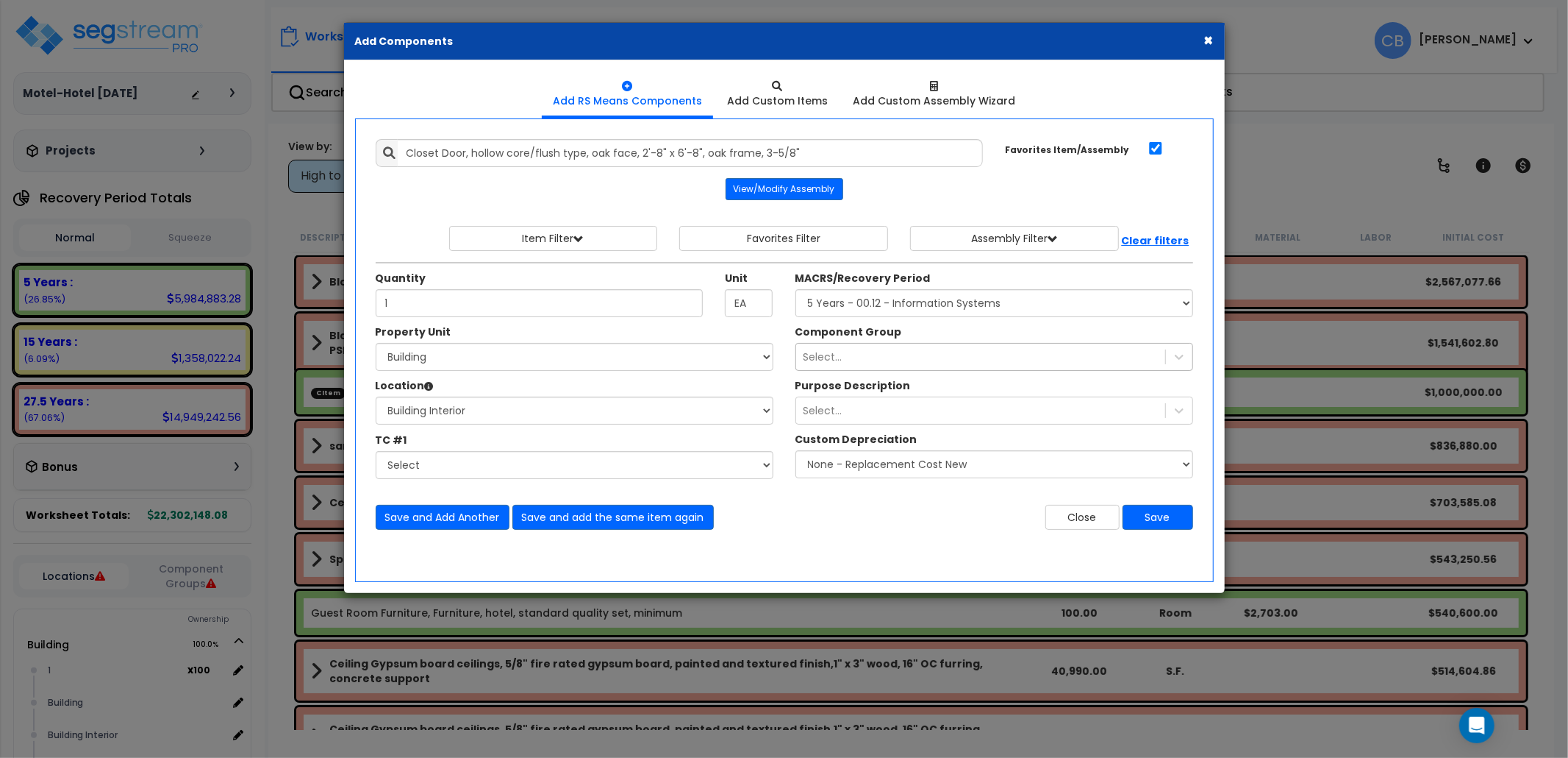
click at [817, 353] on div "Select..." at bounding box center [823, 357] width 39 height 15
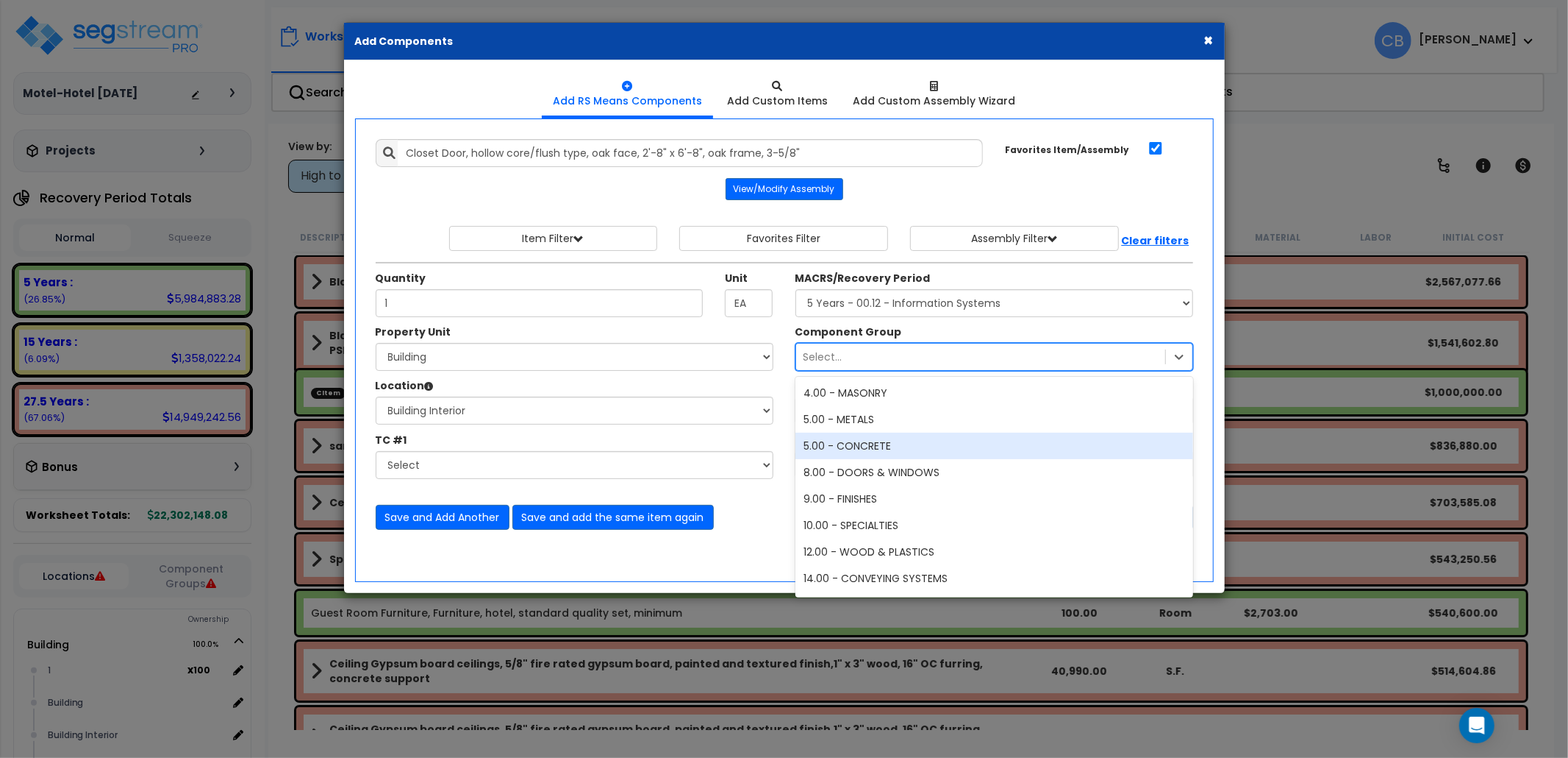
click at [831, 451] on div "5.00 - CONCRETE" at bounding box center [994, 445] width 398 height 26
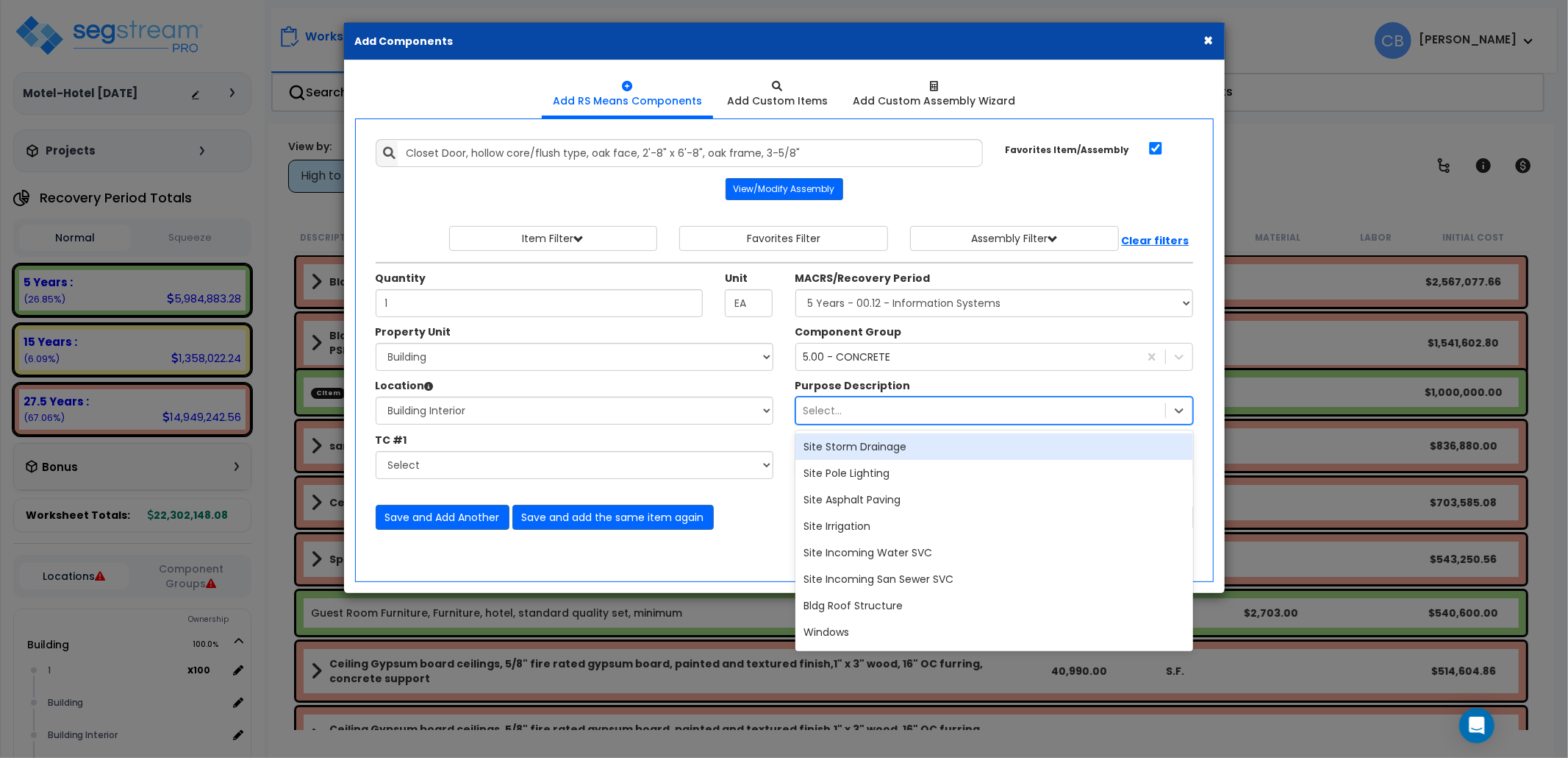
click at [848, 422] on div "Select..." at bounding box center [981, 410] width 369 height 24
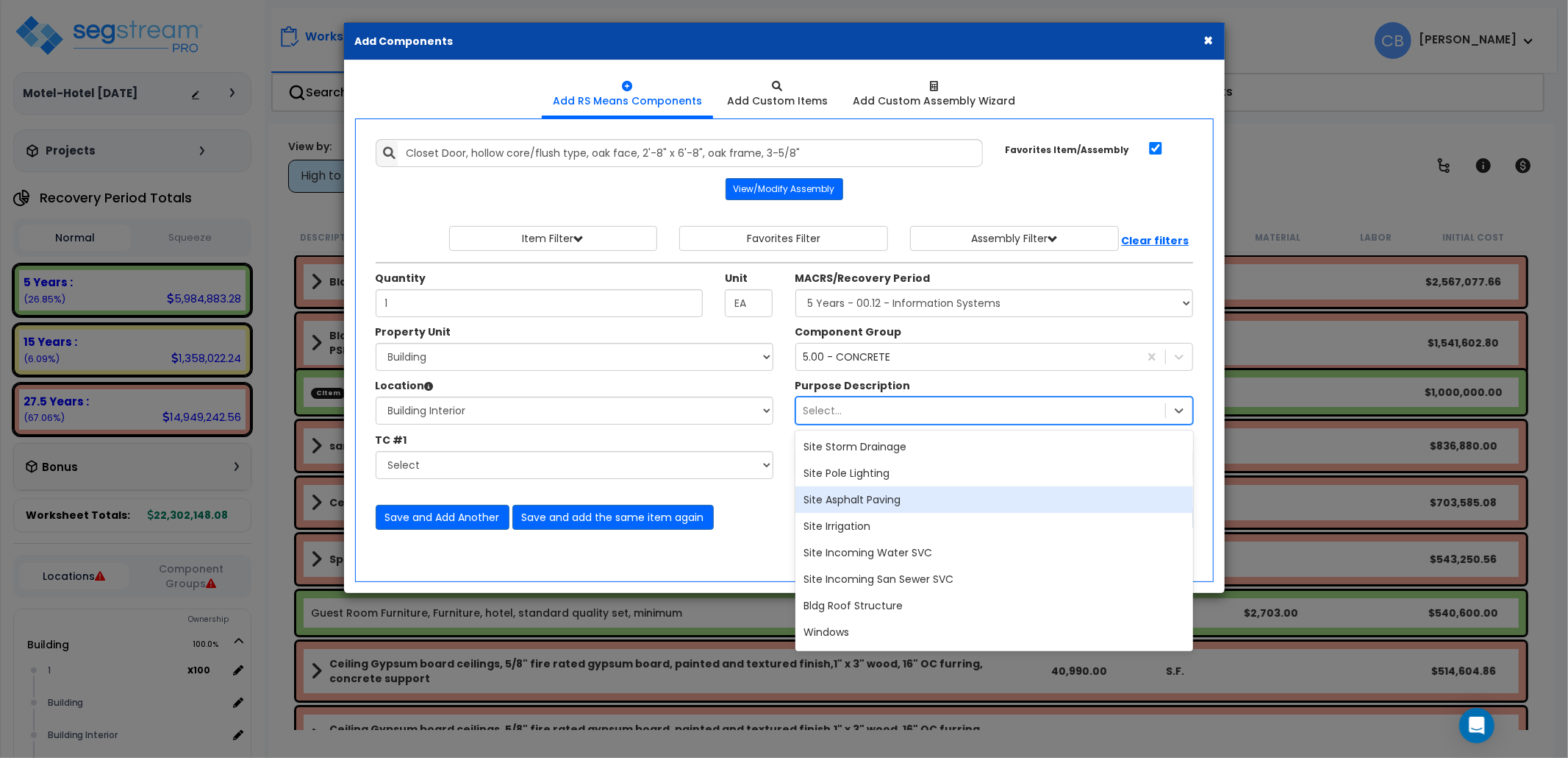
click at [861, 509] on div "Site Asphalt Paving" at bounding box center [994, 500] width 398 height 26
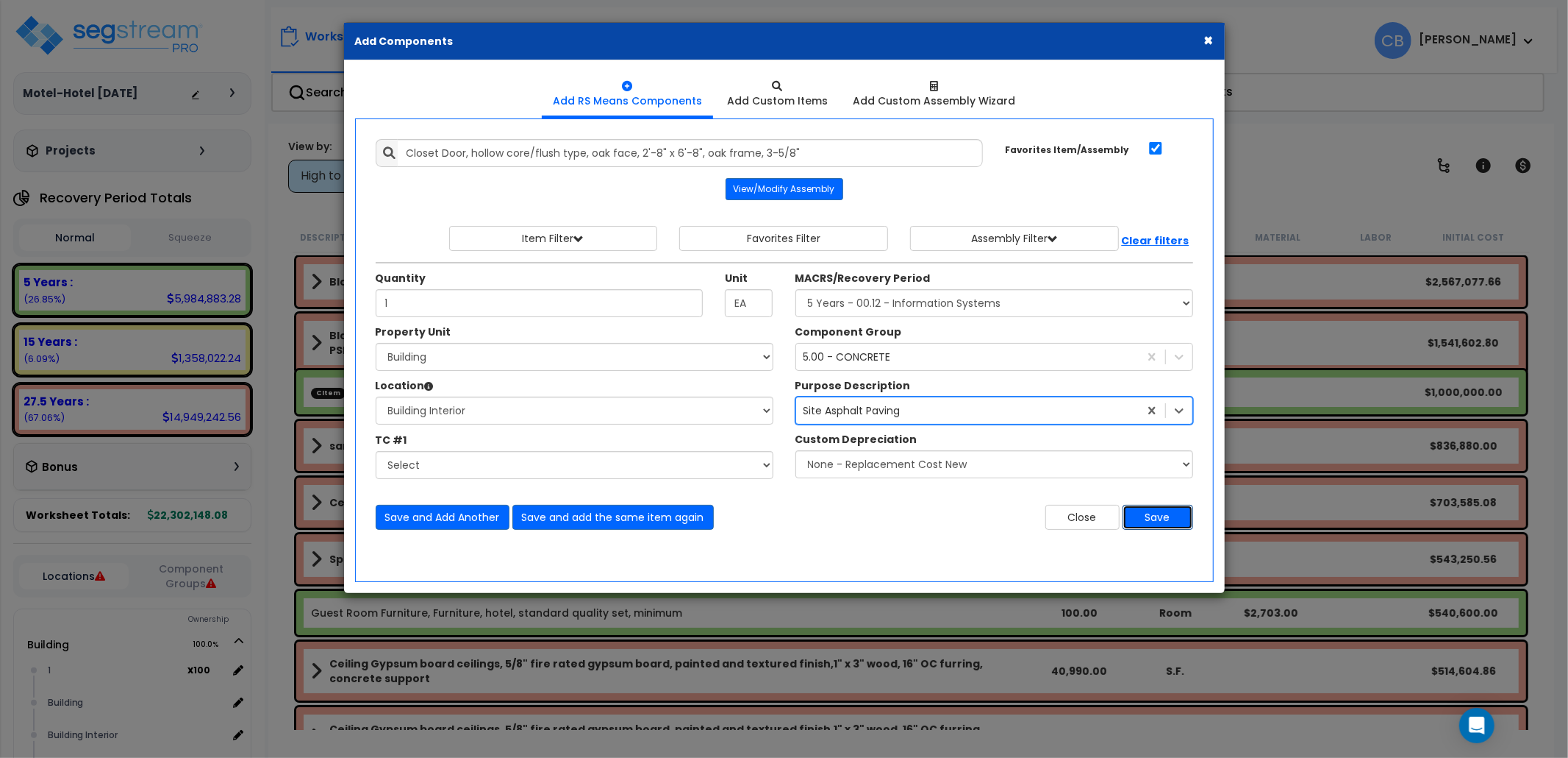
click at [1160, 523] on button "Save" at bounding box center [1158, 516] width 70 height 25
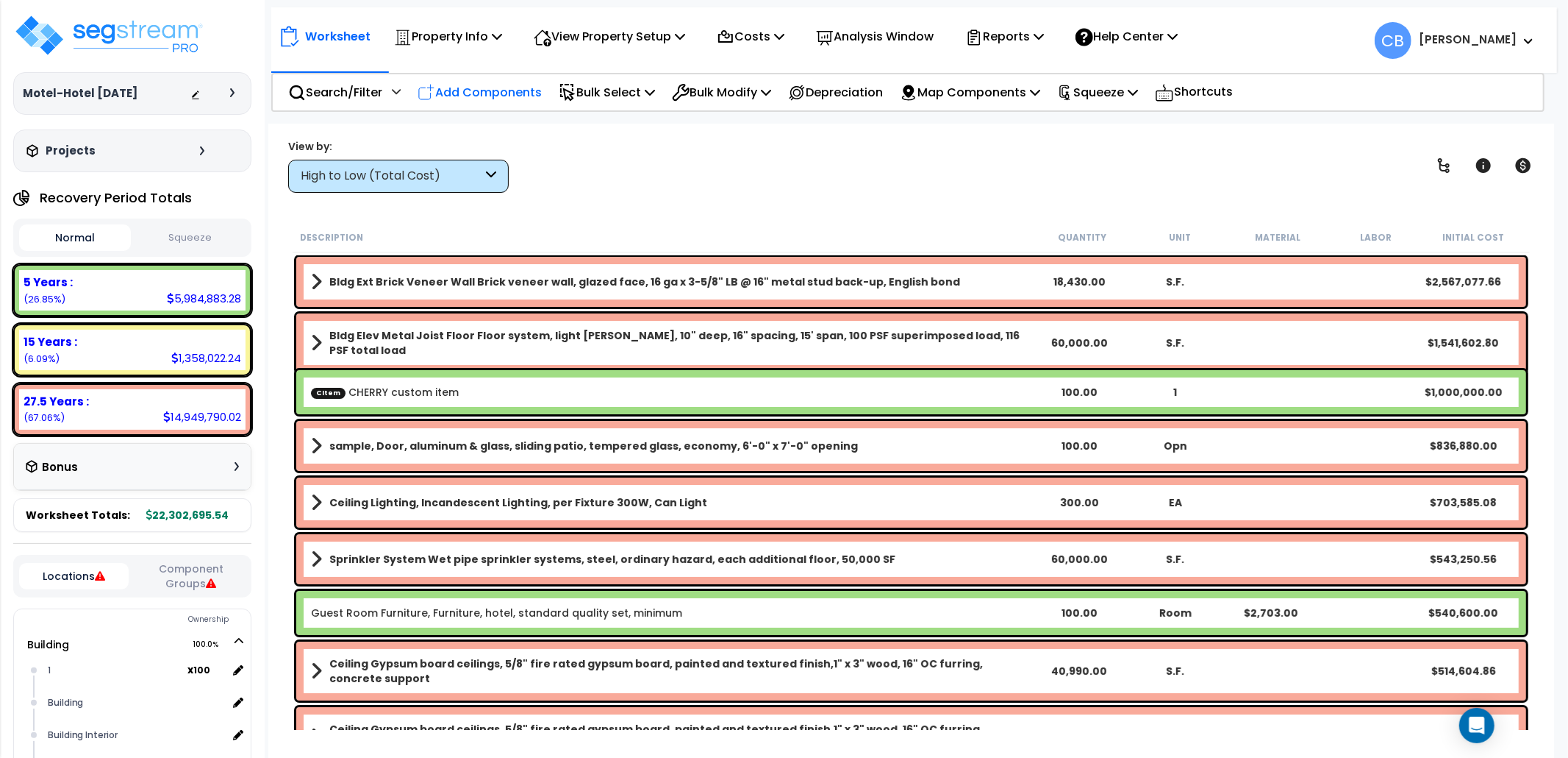
click at [518, 93] on p "Add Components" at bounding box center [480, 92] width 125 height 20
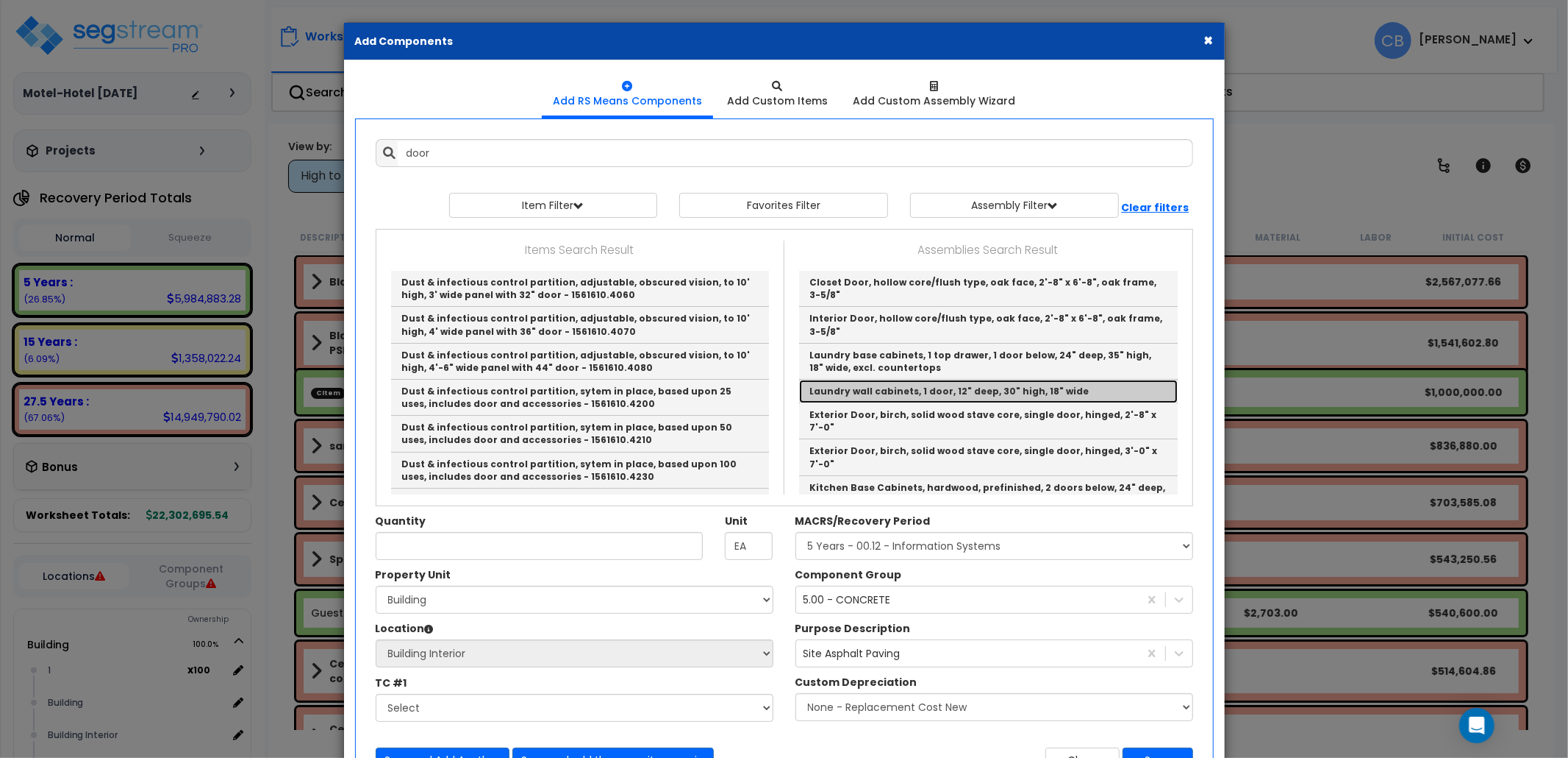
click at [876, 392] on link "Laundry wall cabinets, 1 door, 12" deep, 30" high, 18" wide" at bounding box center [988, 391] width 378 height 24
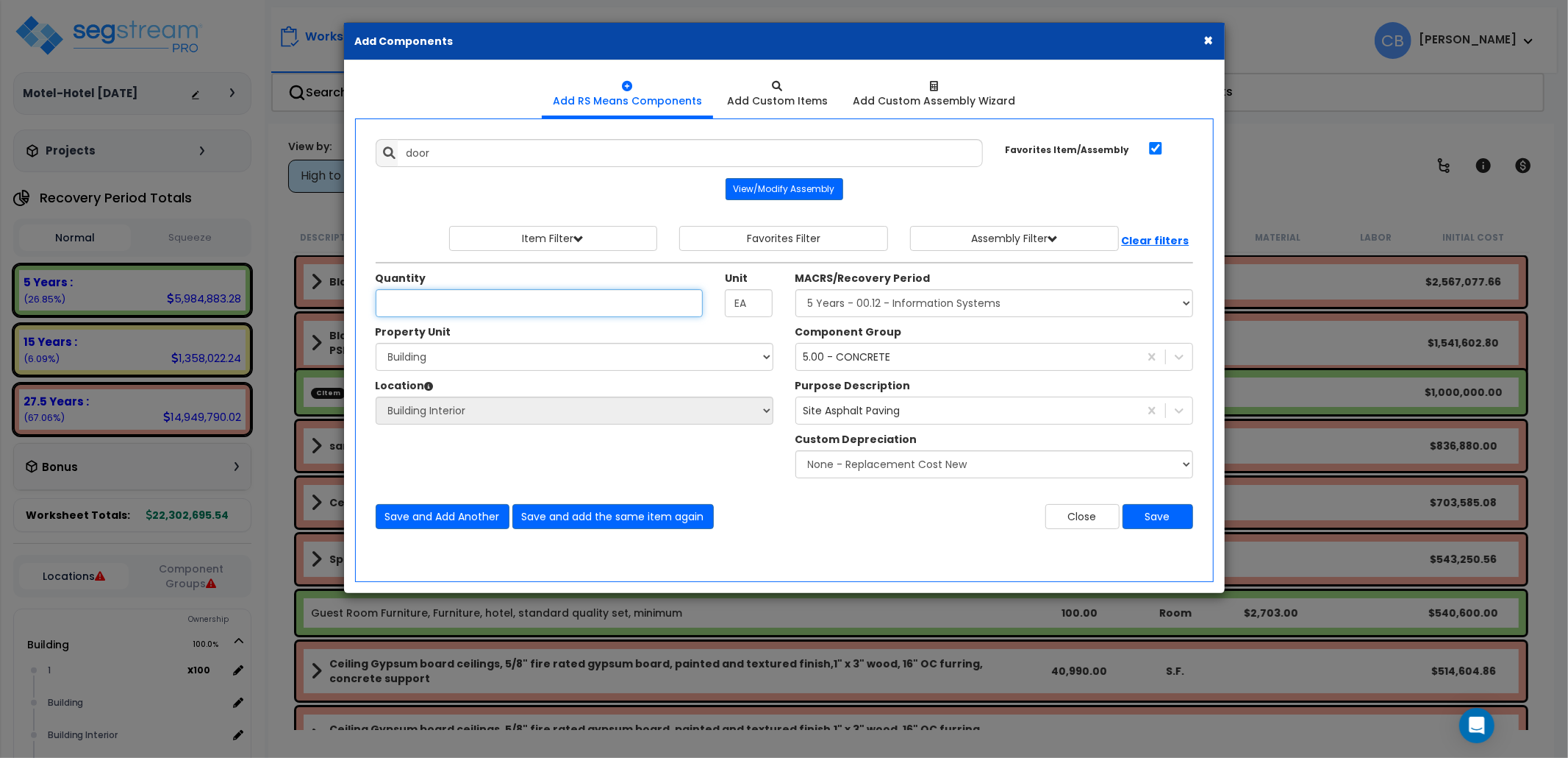
type input "Laundry wall cabinets, 1 door, 12" deep, 30" high, 18" wide"
type input "1"
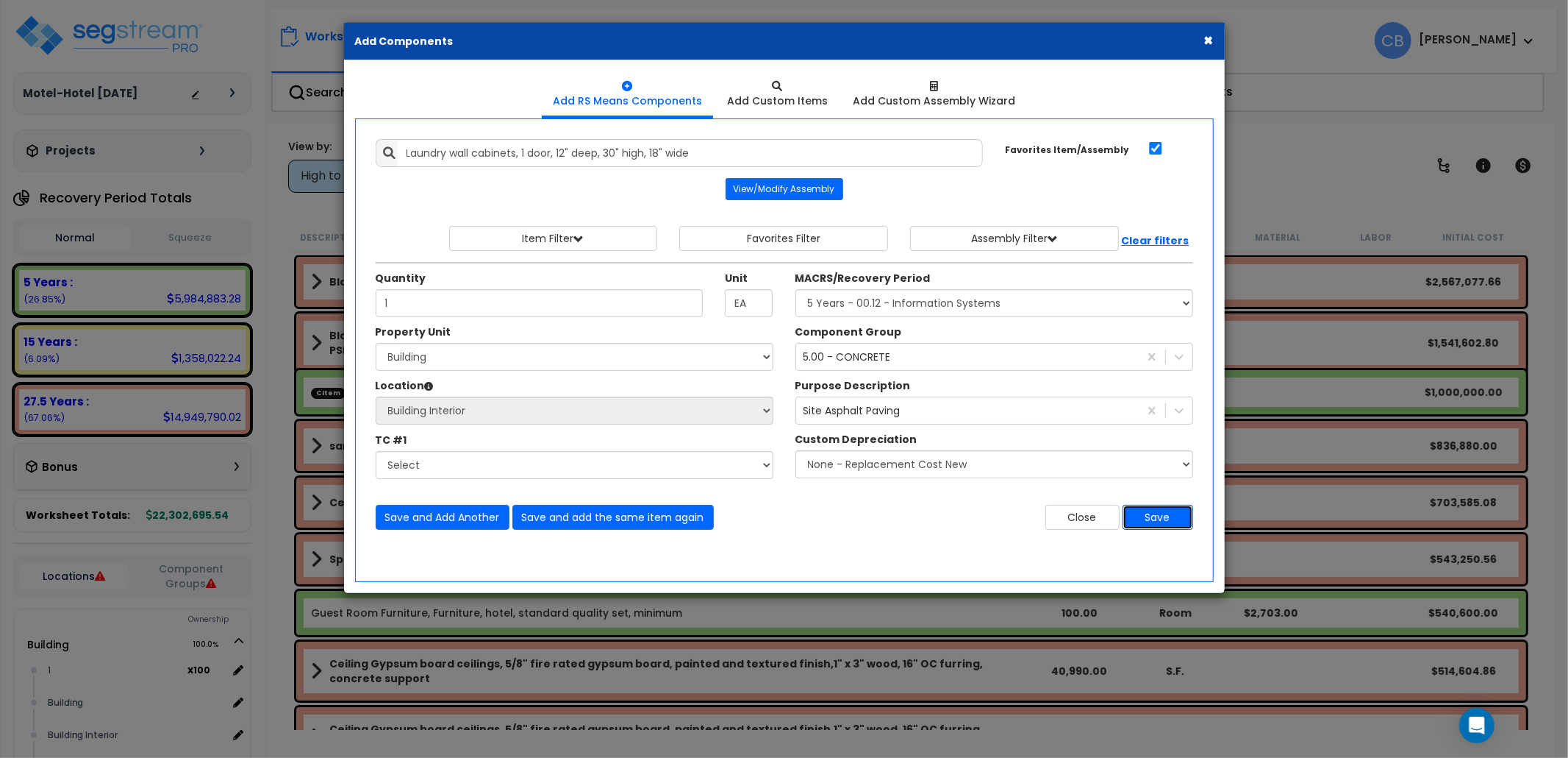
click at [1160, 518] on button "Save" at bounding box center [1158, 516] width 70 height 25
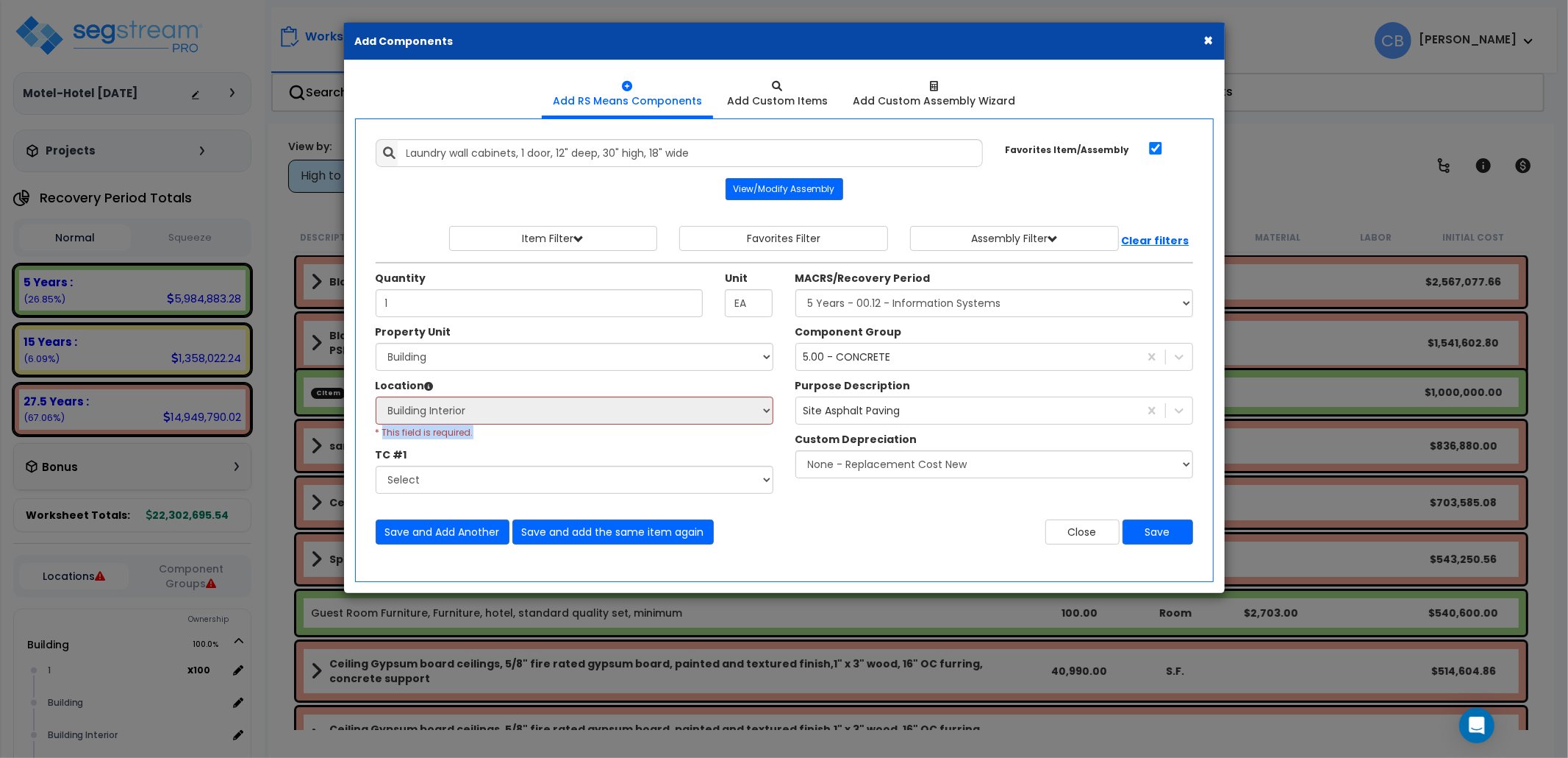
drag, startPoint x: 384, startPoint y: 434, endPoint x: 475, endPoint y: 433, distance: 91.0
click at [475, 433] on div "Select 1 Building Building Interior Building Interior Sample Location Add Addit…" at bounding box center [574, 417] width 398 height 43
click at [619, 443] on div "Property Unit Select Building [GEOGRAPHIC_DATA] Select 1 Building" at bounding box center [574, 412] width 420 height 177
click at [577, 428] on div "Select 1 Building Building Interior Building Interior Sample Location Add Addit…" at bounding box center [574, 417] width 398 height 43
click at [544, 428] on div "Select 1 Building Building Interior Building Interior Sample Location Add Addit…" at bounding box center [574, 417] width 398 height 43
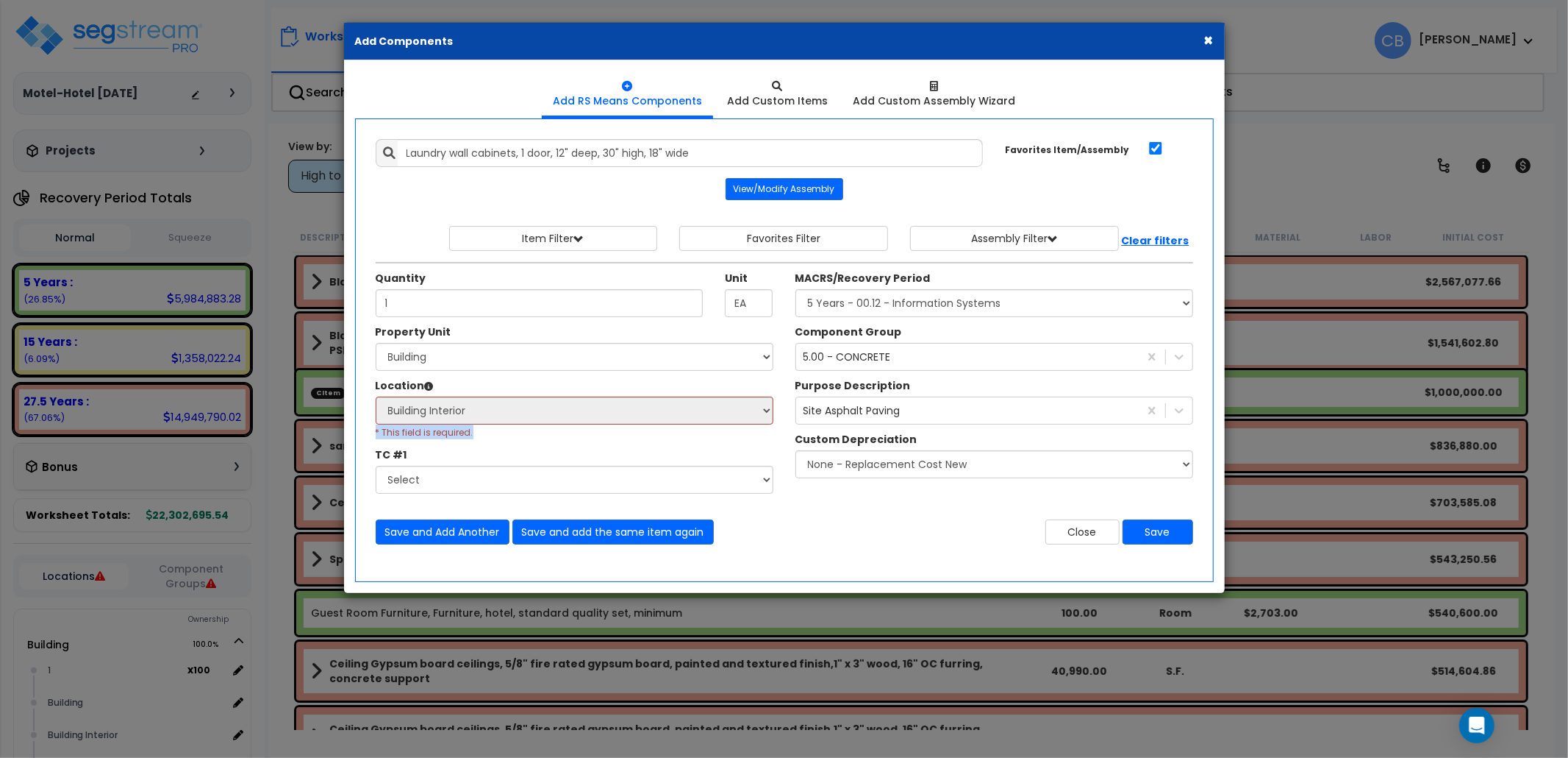
drag, startPoint x: 482, startPoint y: 432, endPoint x: 374, endPoint y: 432, distance: 108.0
click at [374, 432] on div "Location Please select Property Unit to enable Location Select 1 Building Build…" at bounding box center [574, 408] width 420 height 61
